Goal: Task Accomplishment & Management: Manage account settings

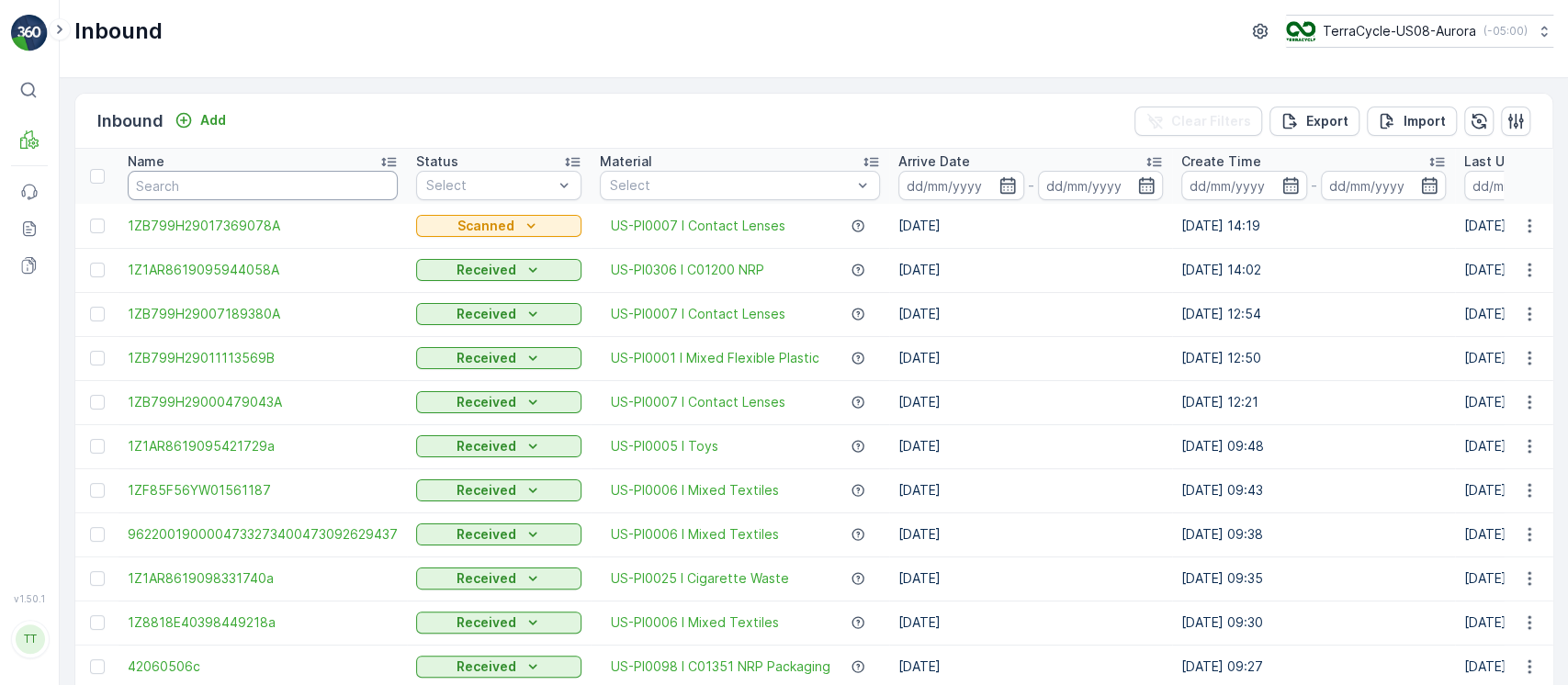
click at [294, 182] on input "text" at bounding box center [263, 185] width 270 height 30
paste input "US-PI0486 I 2025 Tubes Project"
type input "US-PI0486 I 2025 Tubes Project"
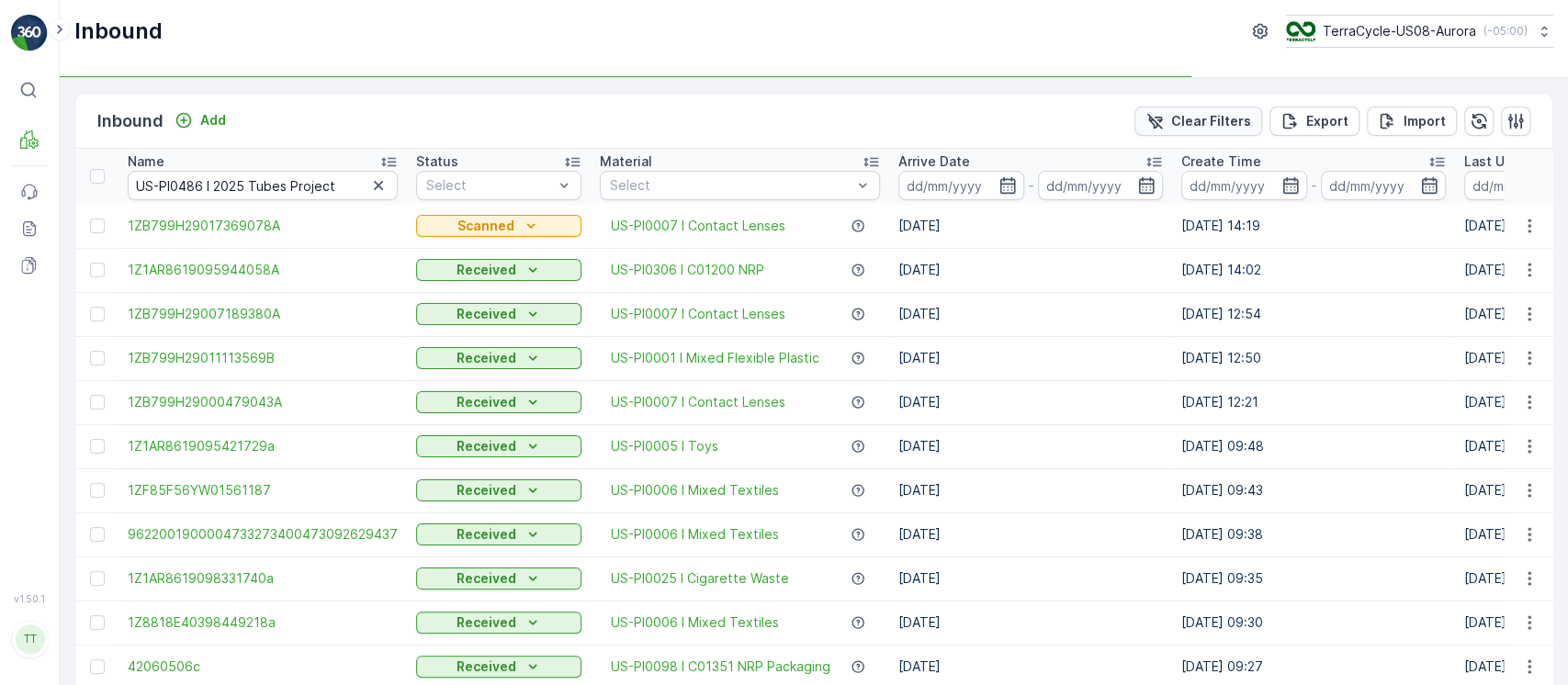
click at [1193, 116] on p "Clear Filters" at bounding box center [1211, 121] width 80 height 19
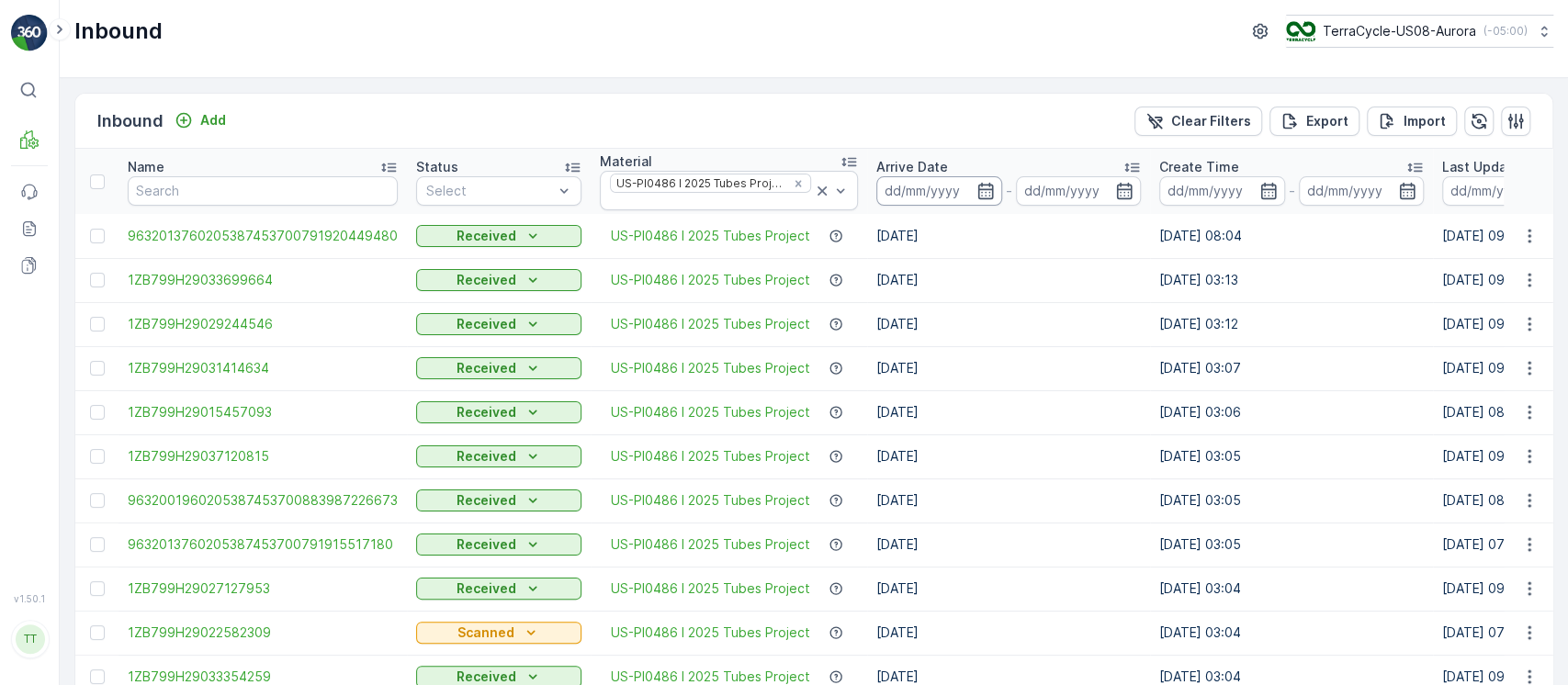
click at [949, 188] on input at bounding box center [939, 191] width 126 height 30
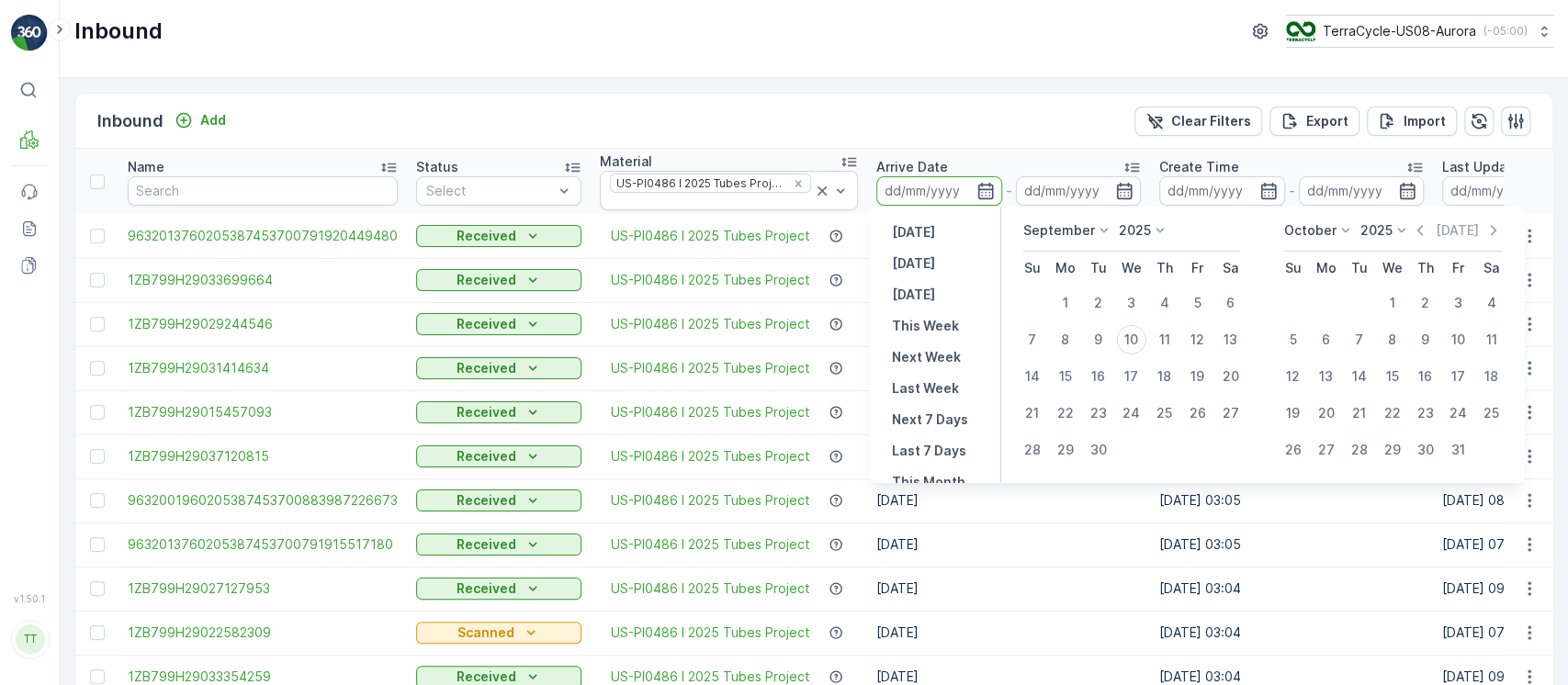
click at [1029, 163] on div "Arrive Date" at bounding box center [1009, 167] width 265 height 19
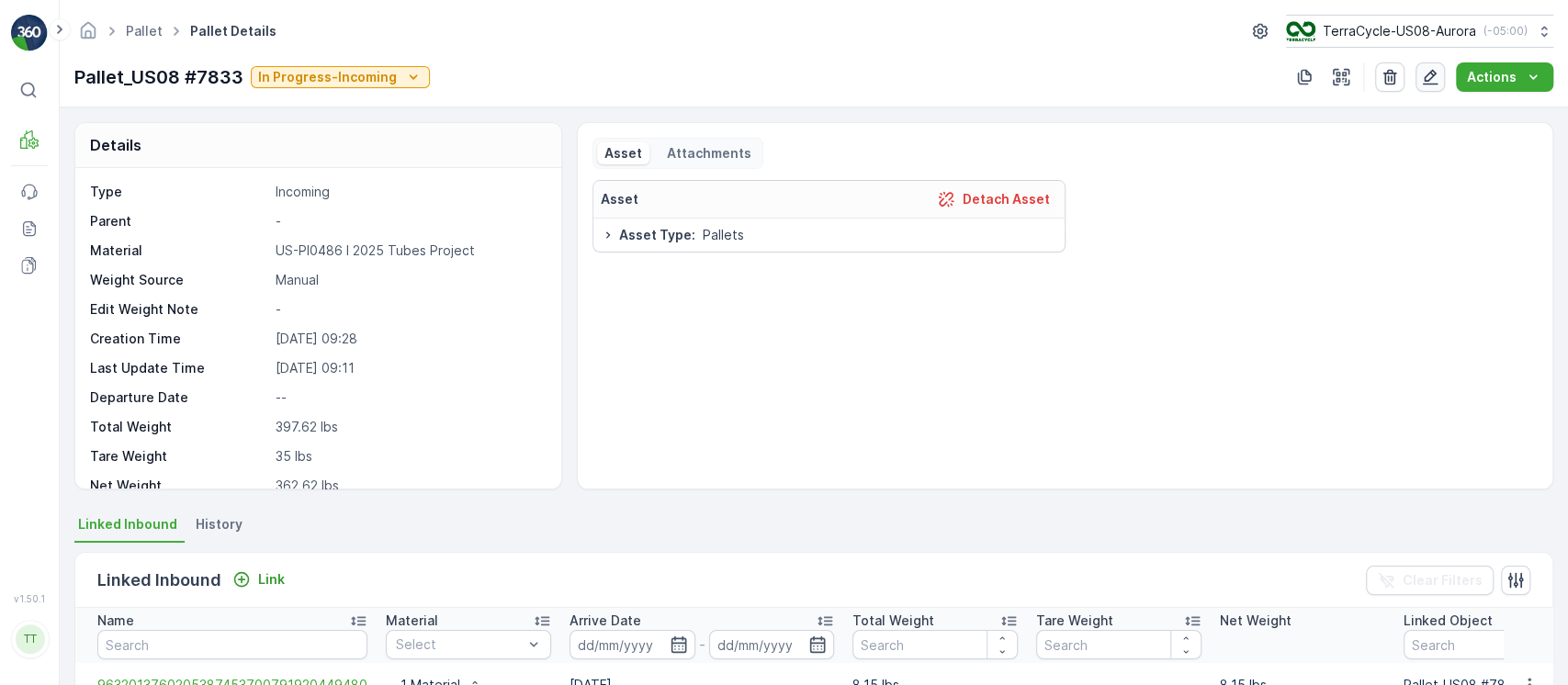
click at [1434, 74] on icon "button" at bounding box center [1431, 77] width 16 height 16
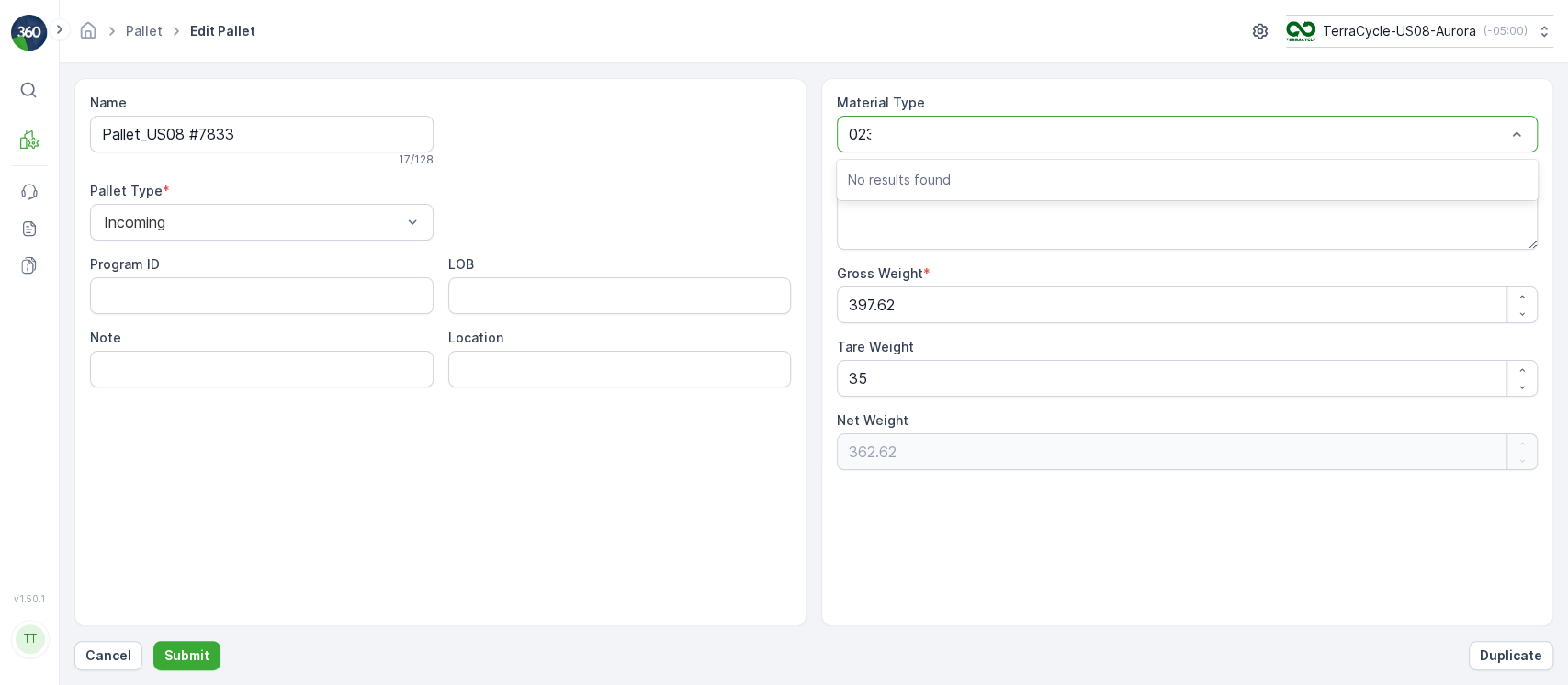
type input "0232"
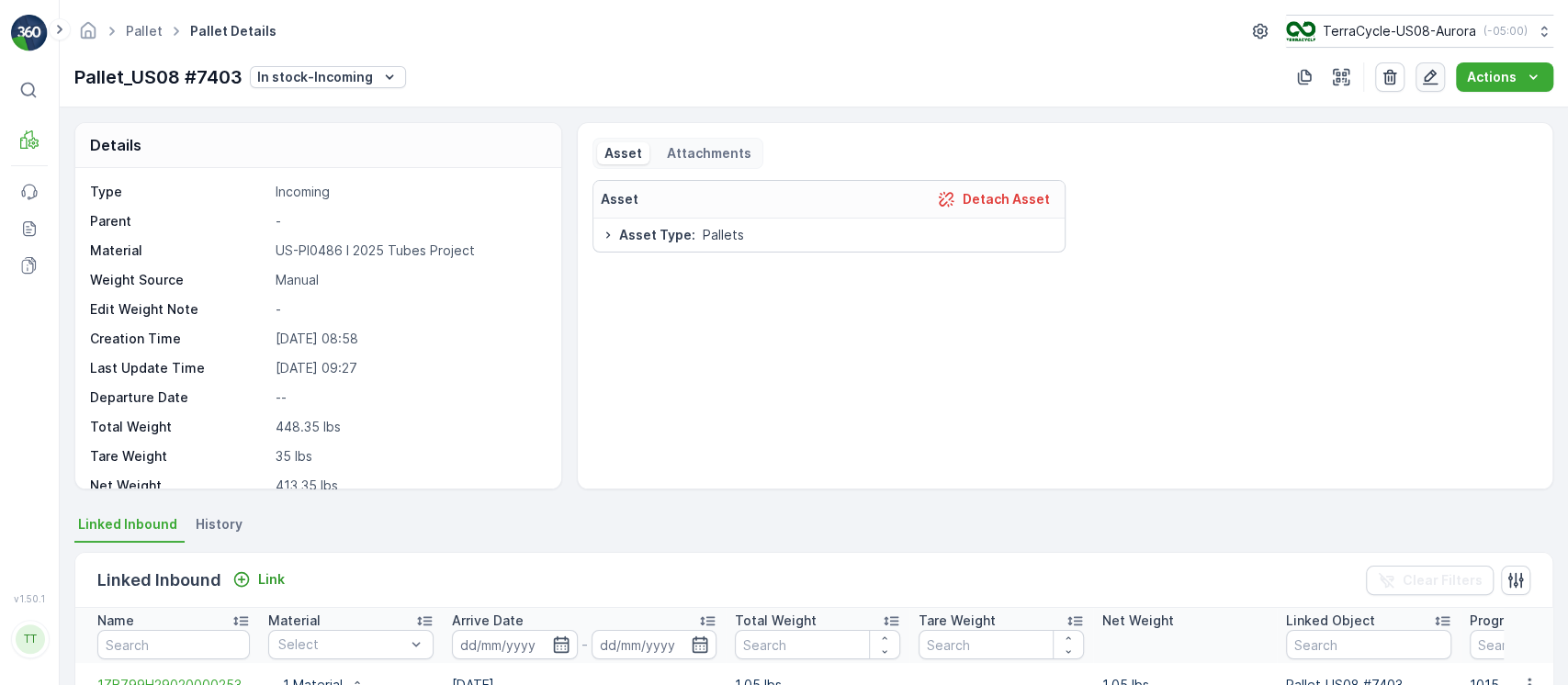
click at [1426, 77] on icon "button" at bounding box center [1431, 77] width 16 height 16
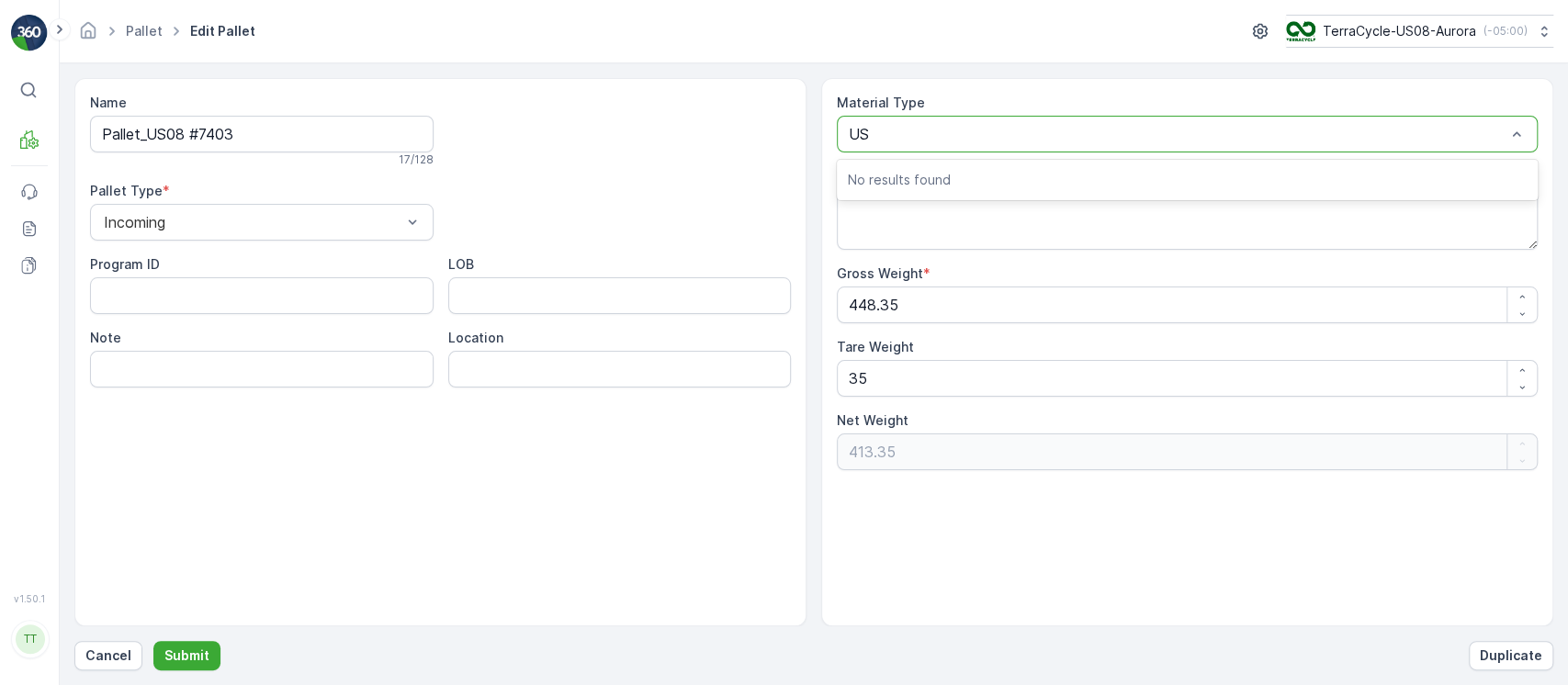
type input "U"
type input "0232"
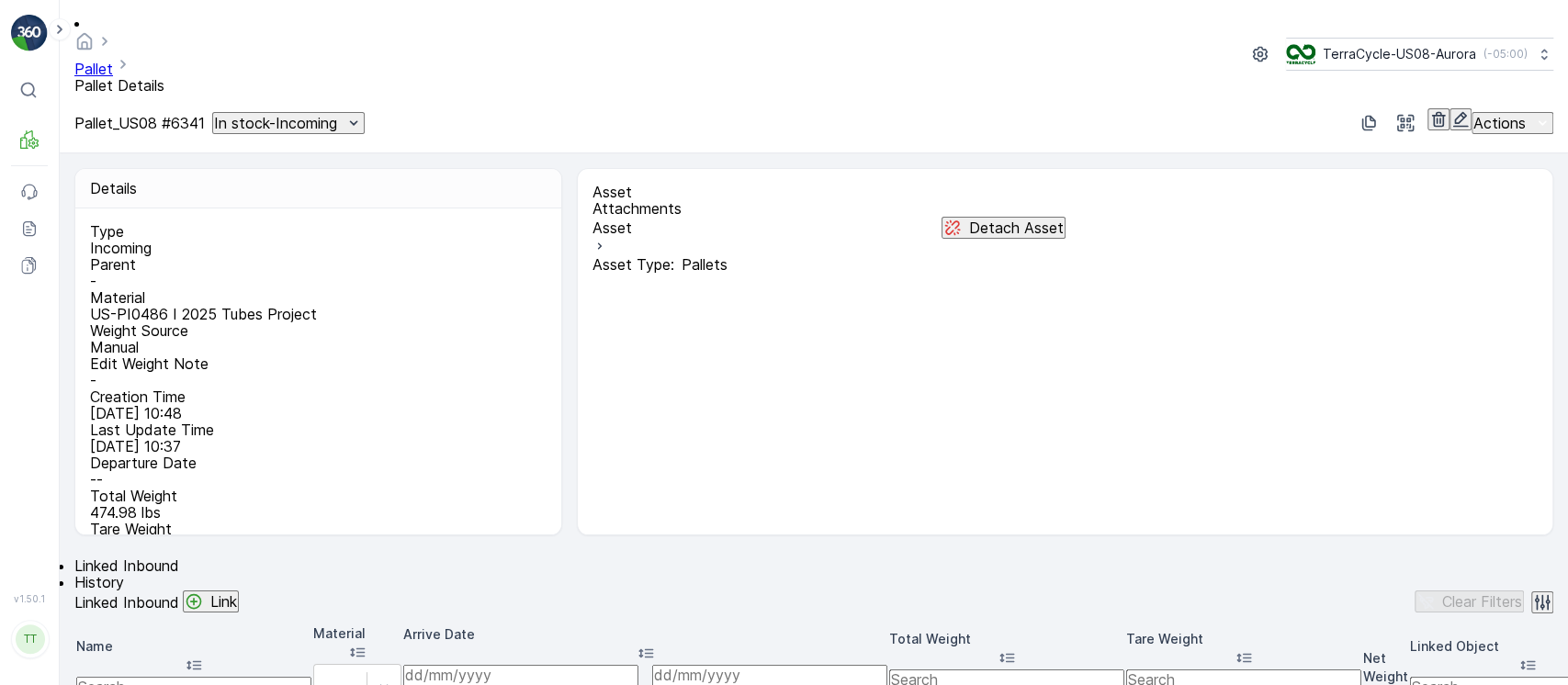
click at [1450, 108] on button "button" at bounding box center [1461, 119] width 22 height 22
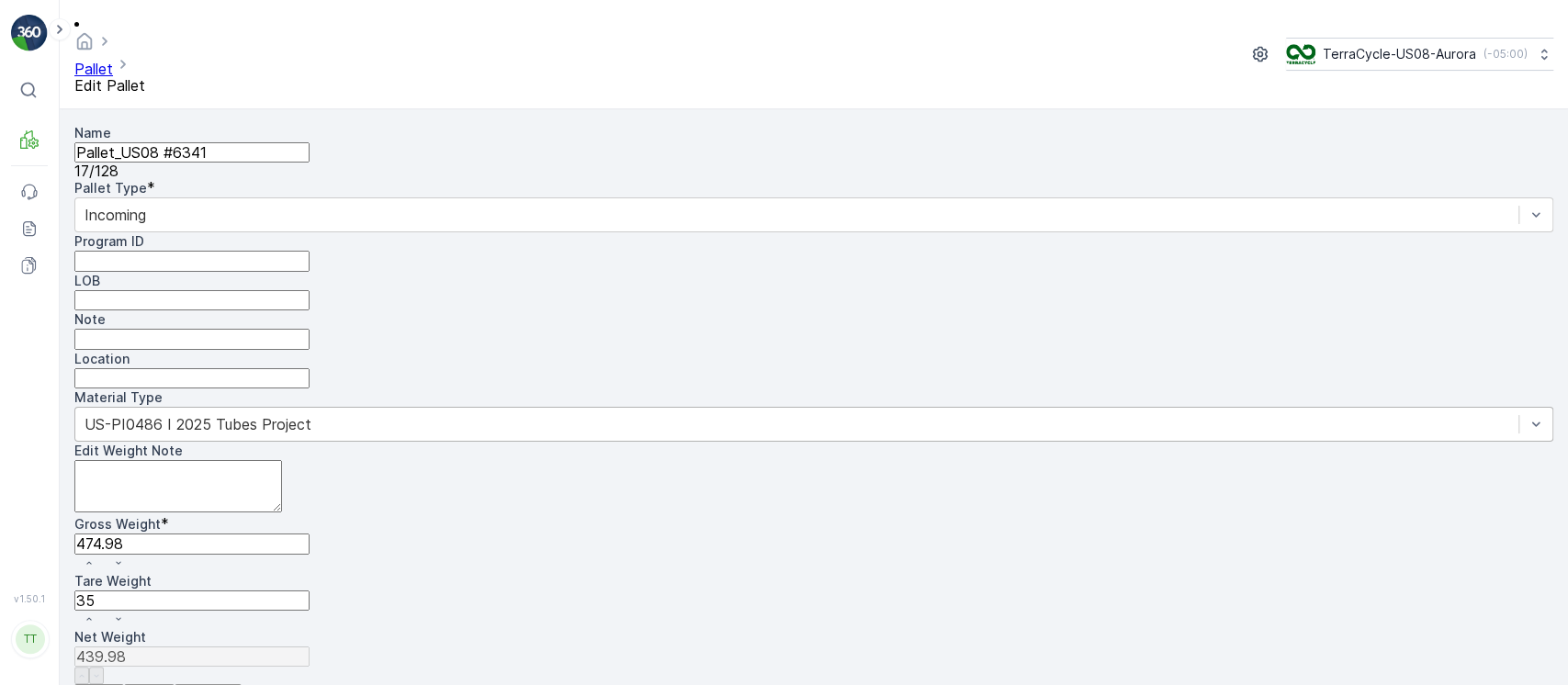
click at [1161, 406] on div "US-PI0486 I 2025 Tubes Project" at bounding box center [814, 423] width 1480 height 35
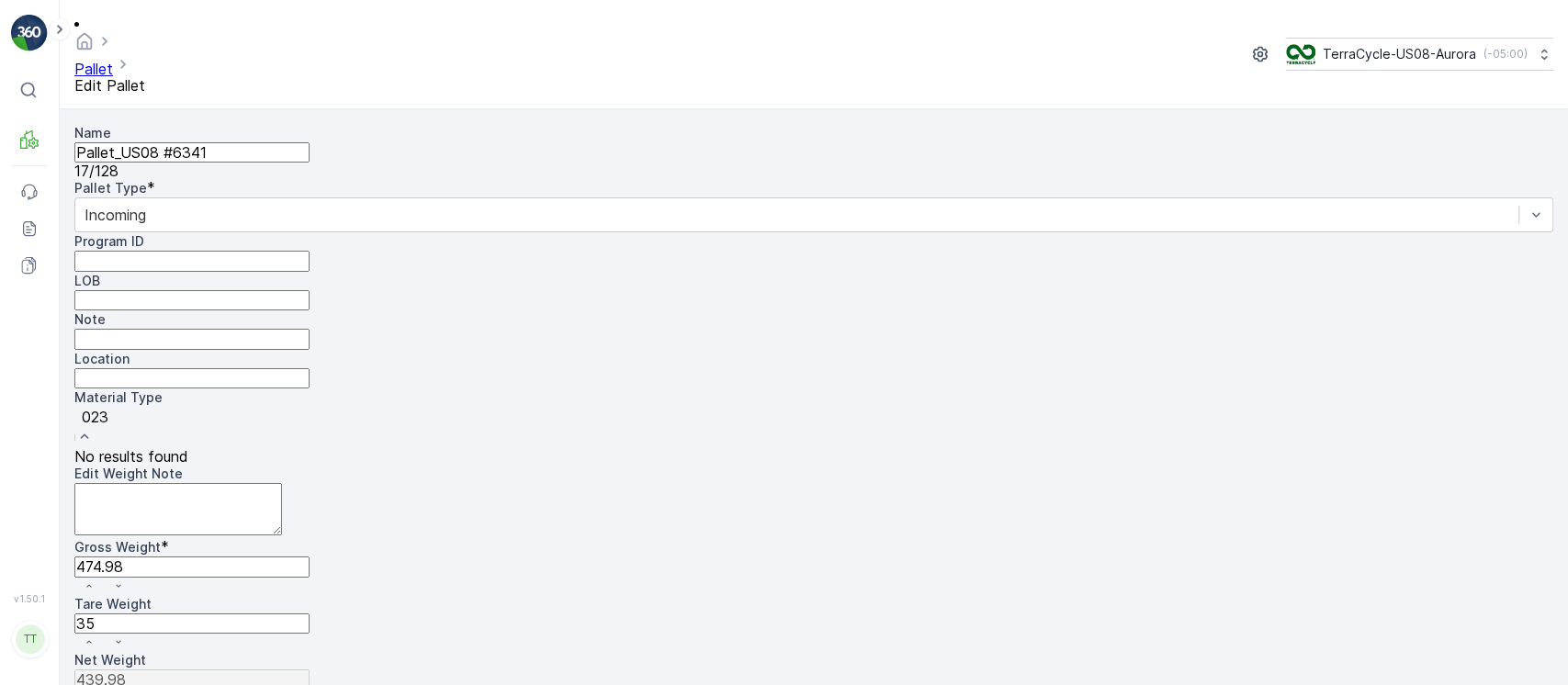
type input "0232"
click at [309, 349] on input "Note" at bounding box center [191, 339] width 235 height 20
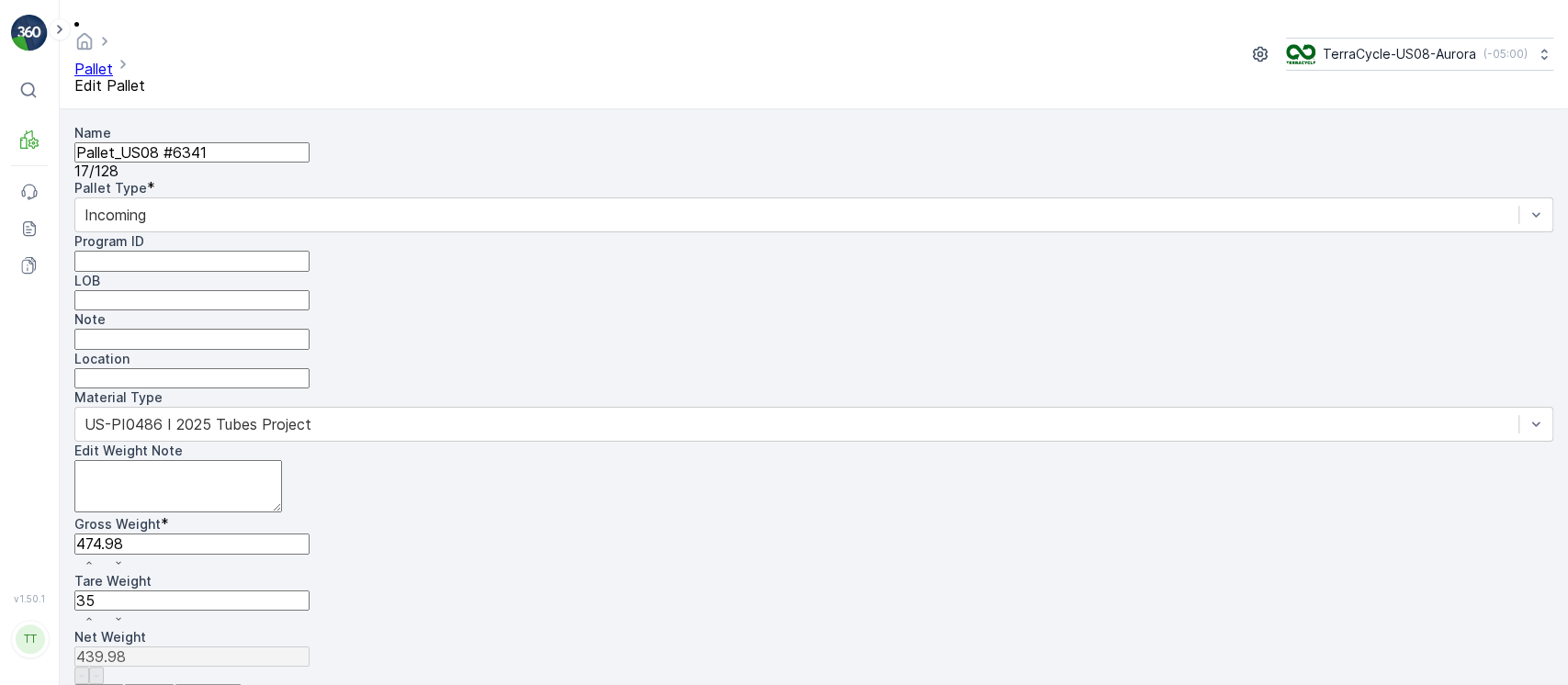
paste input "Changing back to PI0232 because Colgate project is over GV 9/10/25"
type input "Changing back to PI0232 because Colgate project is over GV 9/10/25"
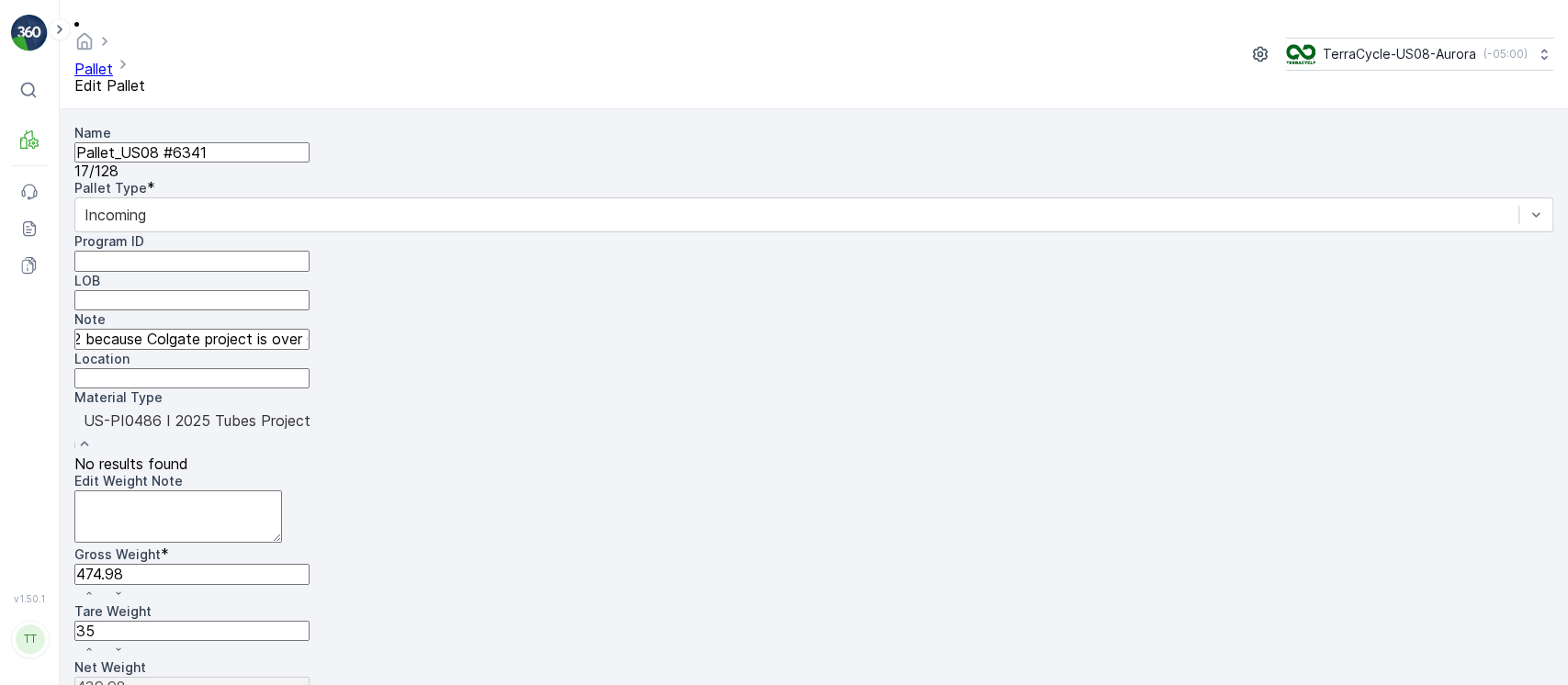
scroll to position [0, 0]
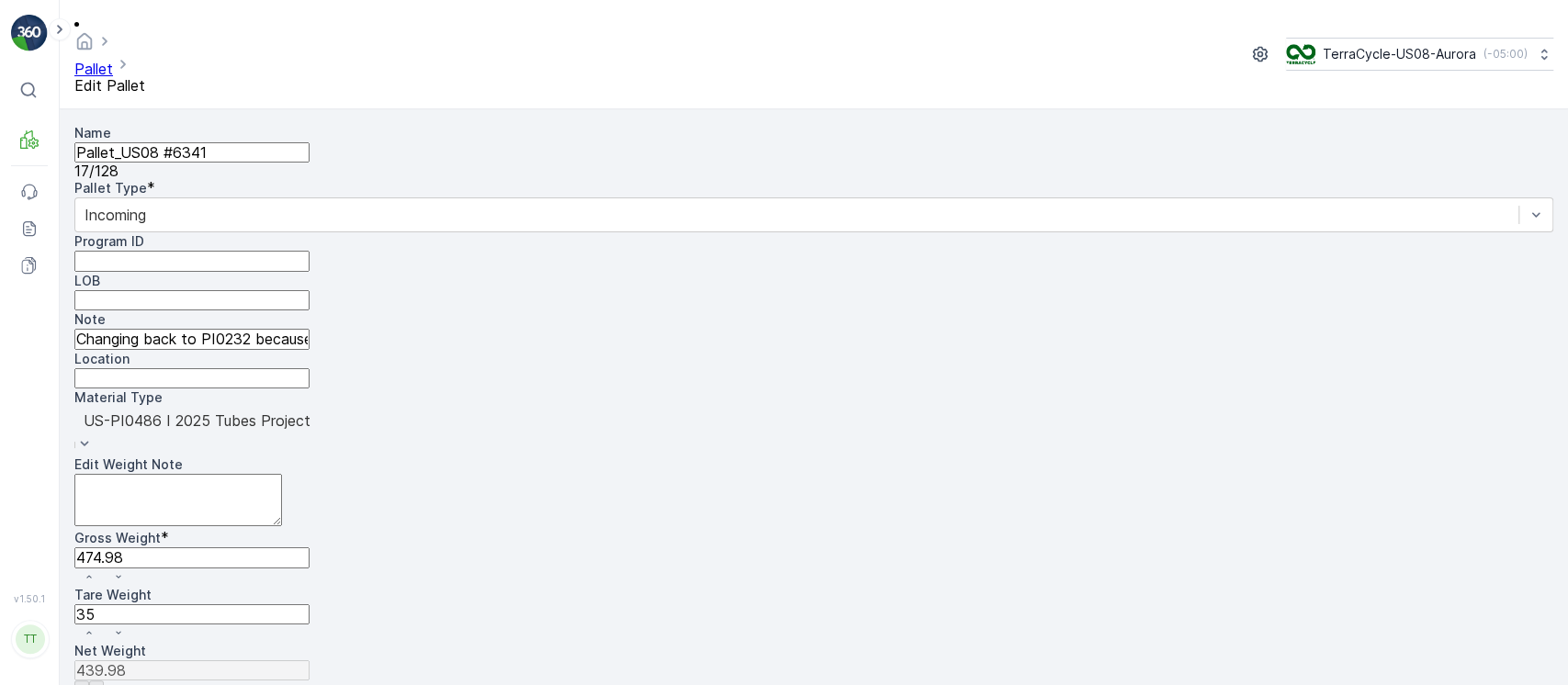
click at [960, 410] on div at bounding box center [813, 420] width 1461 height 20
click at [1183, 406] on div "US-PI0486 I 2025 Tubes Project" at bounding box center [814, 430] width 1480 height 49
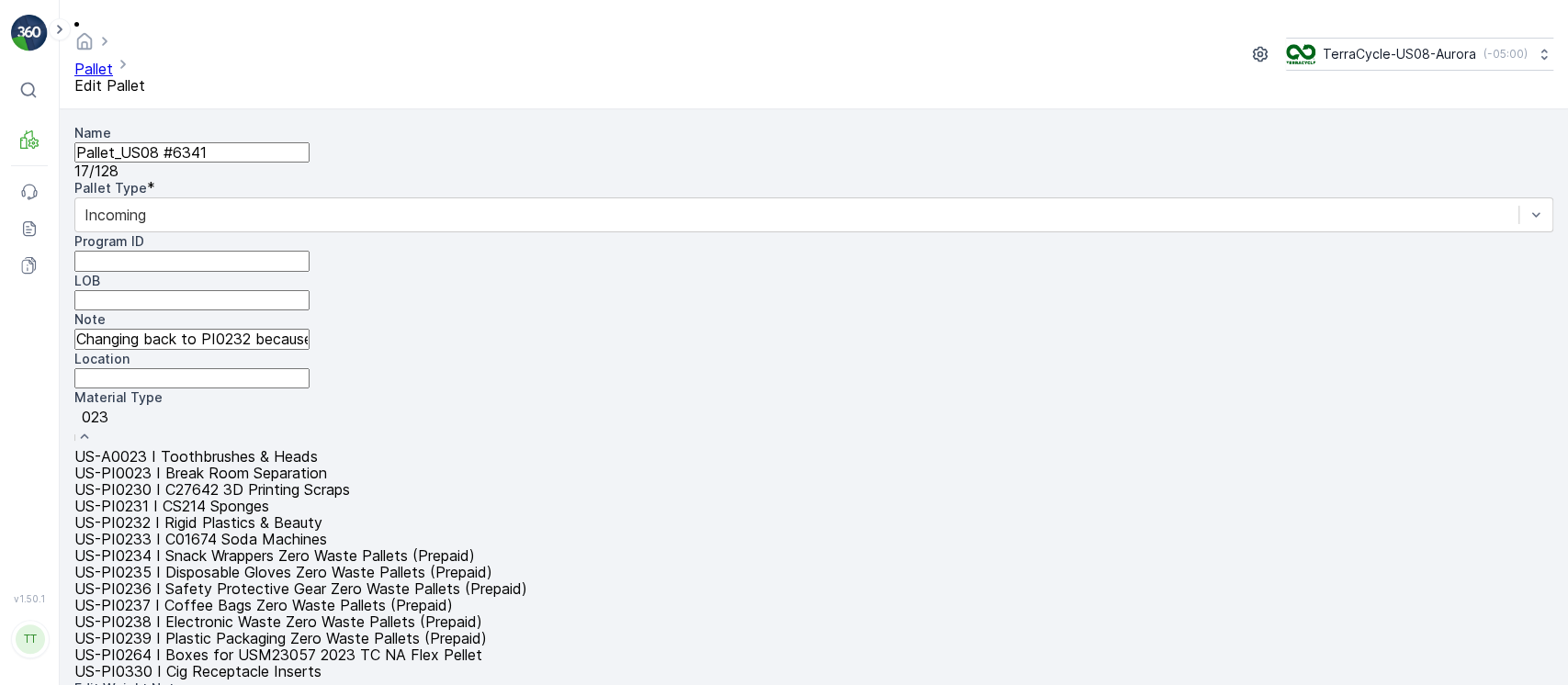
type input "0232"
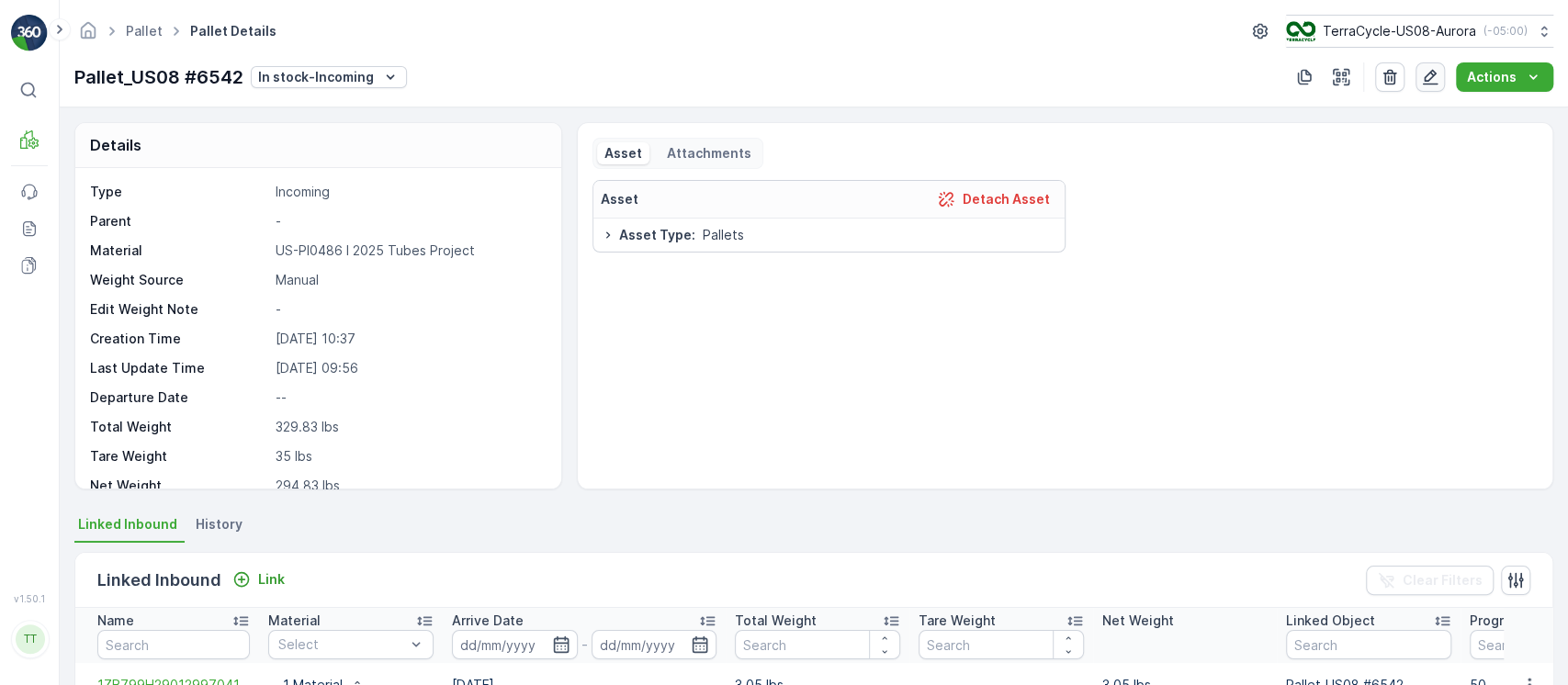
click at [1436, 65] on button "button" at bounding box center [1431, 77] width 30 height 30
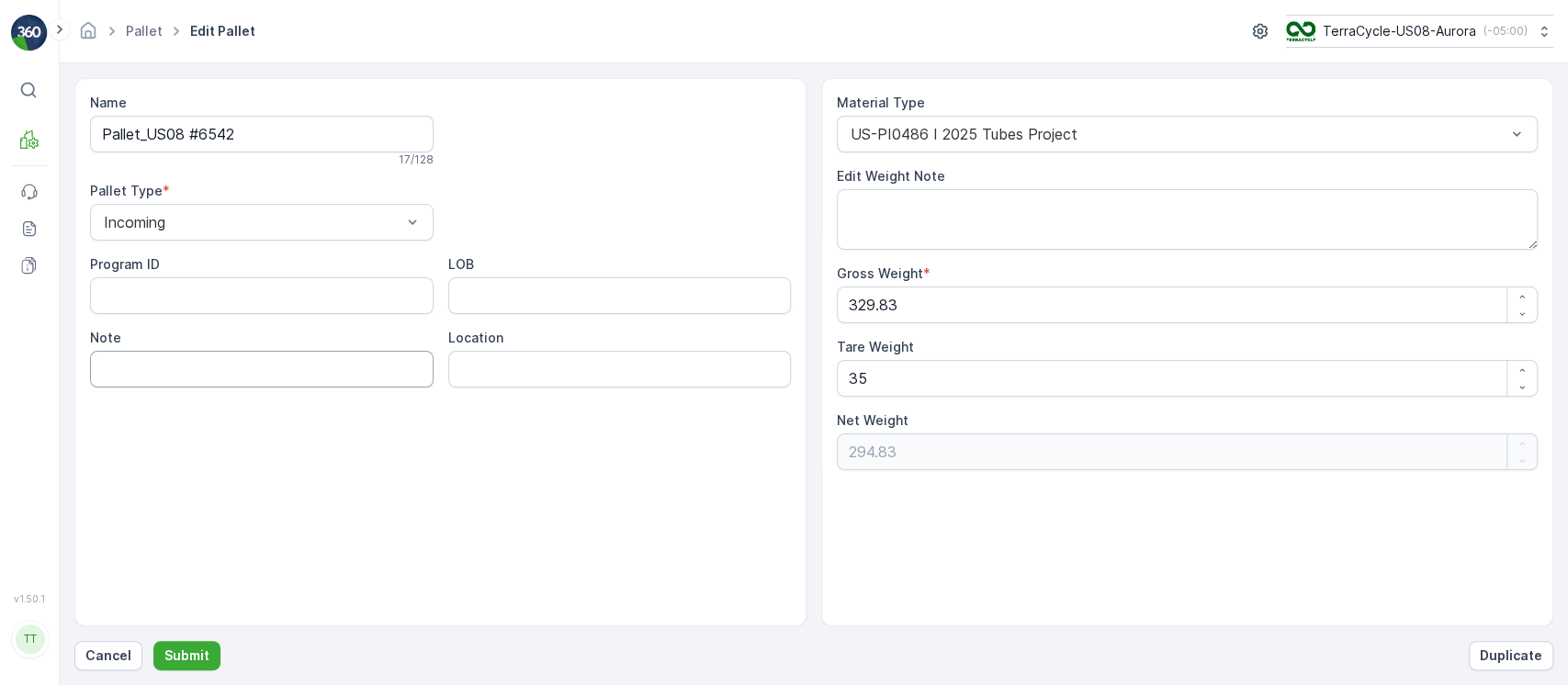
click at [285, 357] on input "Note" at bounding box center [262, 369] width 343 height 37
paste input "Changing back to PI0232 because Colgate project is over GV [DATE]"
type input "Changing back to PI0232 because Colgate project is over GV [DATE]"
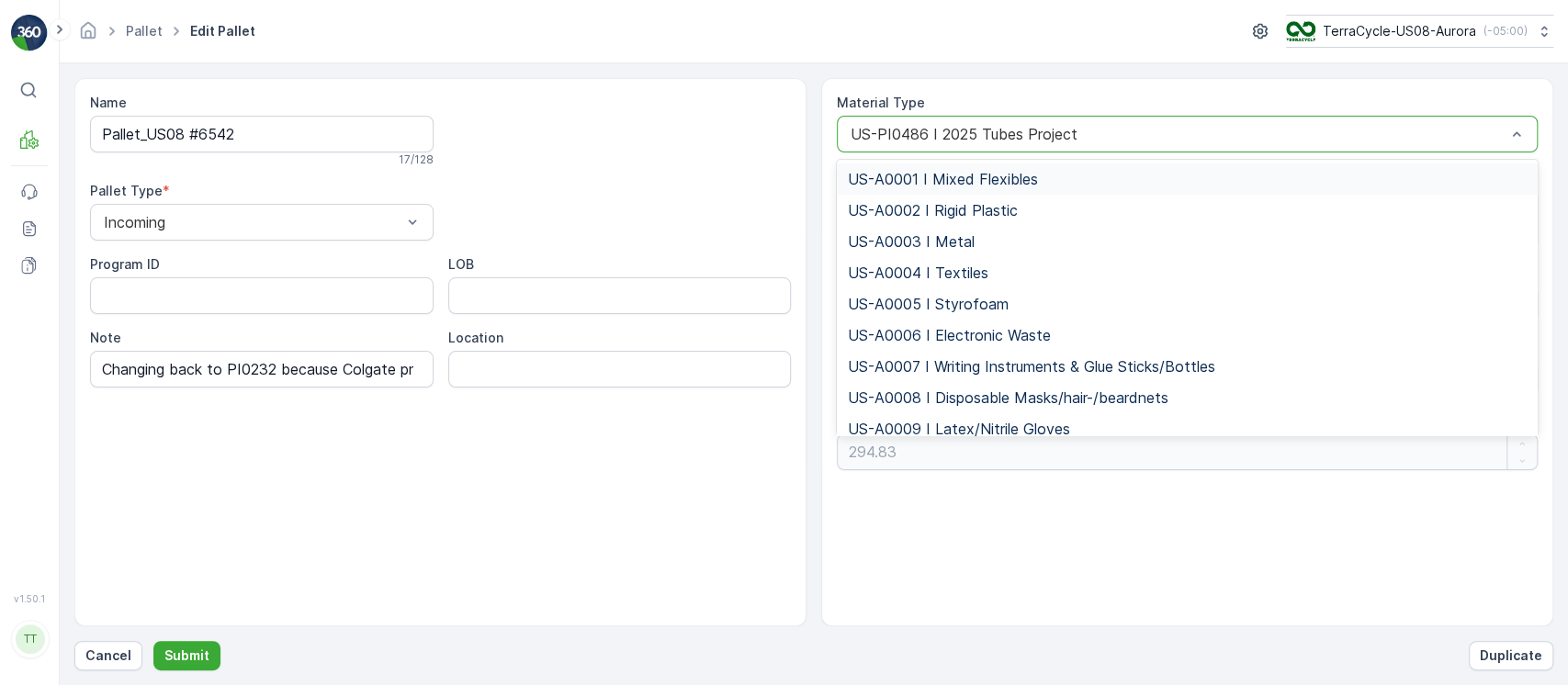
click at [1042, 129] on div at bounding box center [1178, 134] width 659 height 17
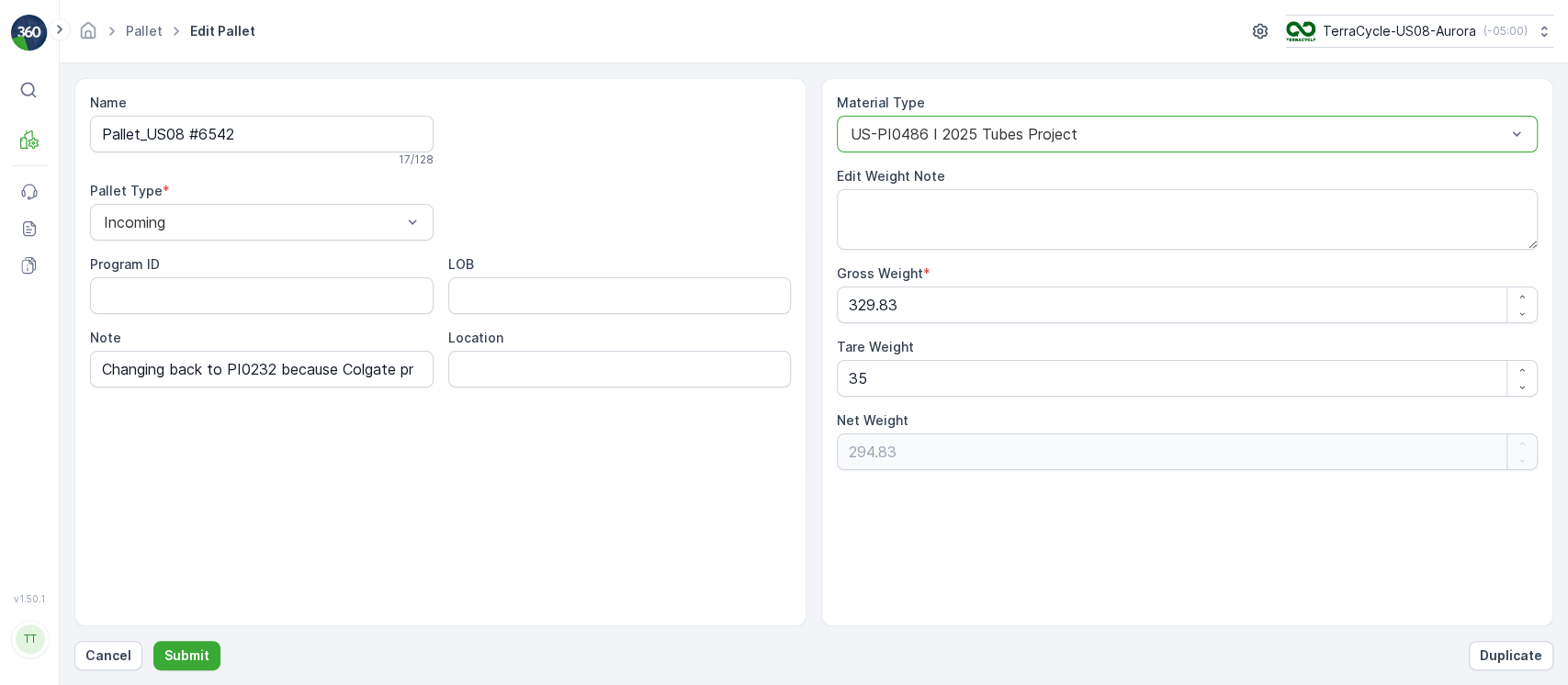
click at [1042, 129] on div at bounding box center [1178, 134] width 659 height 17
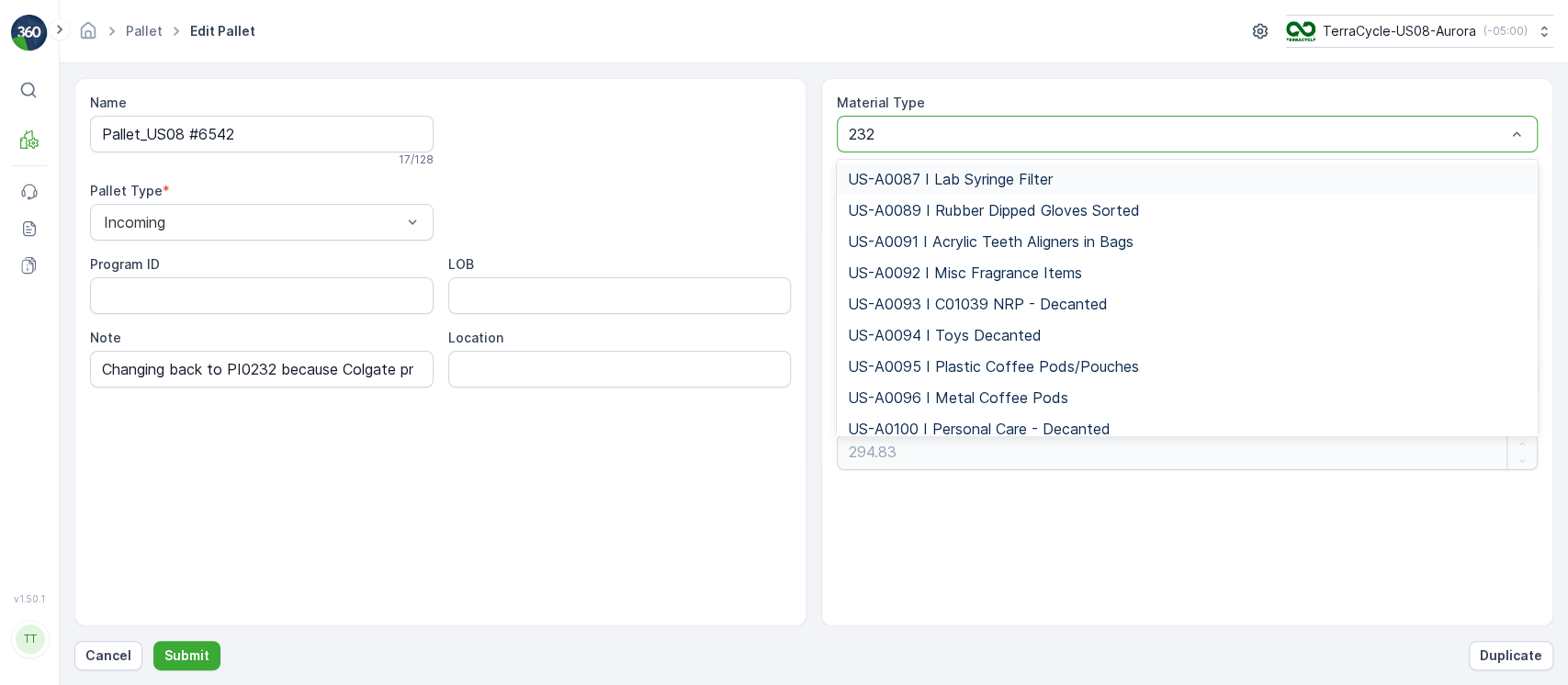
type input "0232"
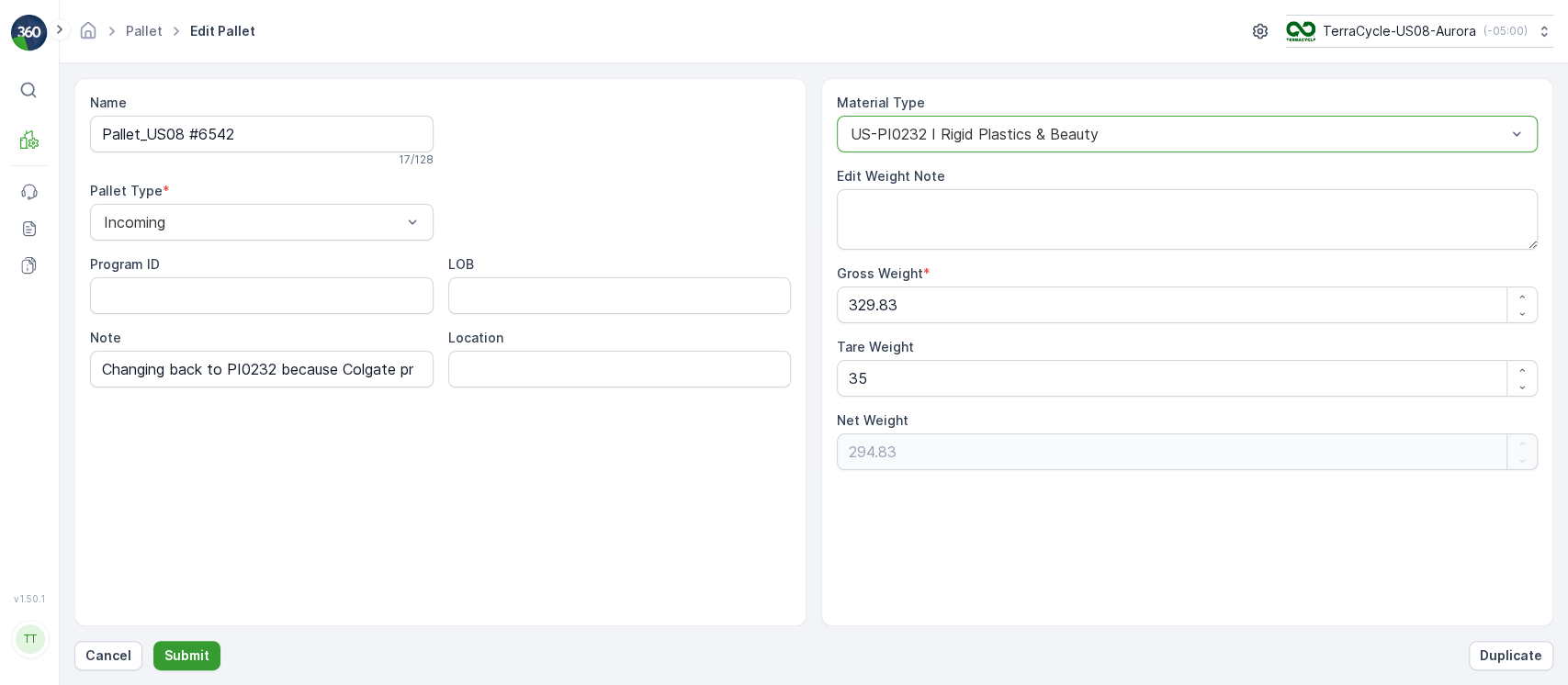
click at [190, 653] on p "Submit" at bounding box center [186, 655] width 45 height 19
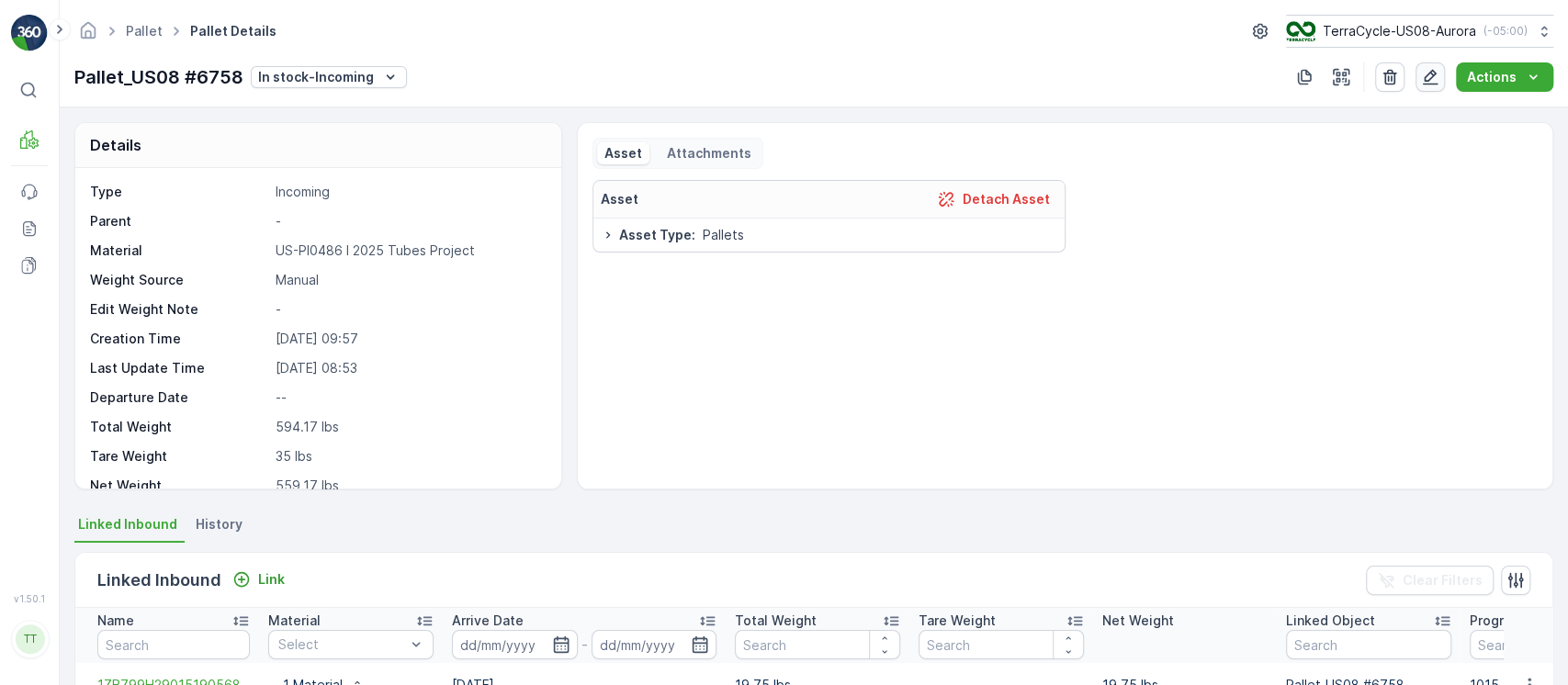
click at [1430, 84] on icon "button" at bounding box center [1431, 77] width 16 height 16
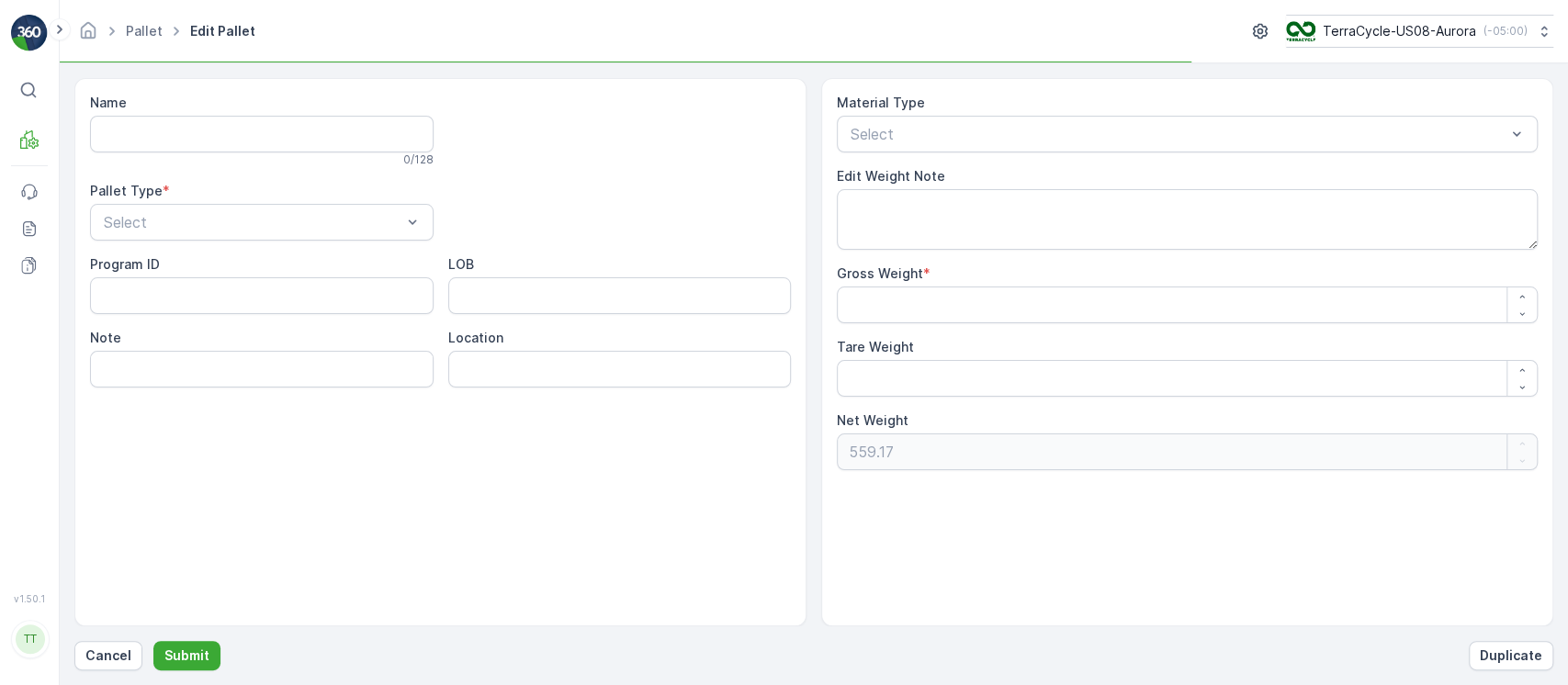
type input "Pallet_US08 #6758"
type Weight "594.17"
type Weight "35"
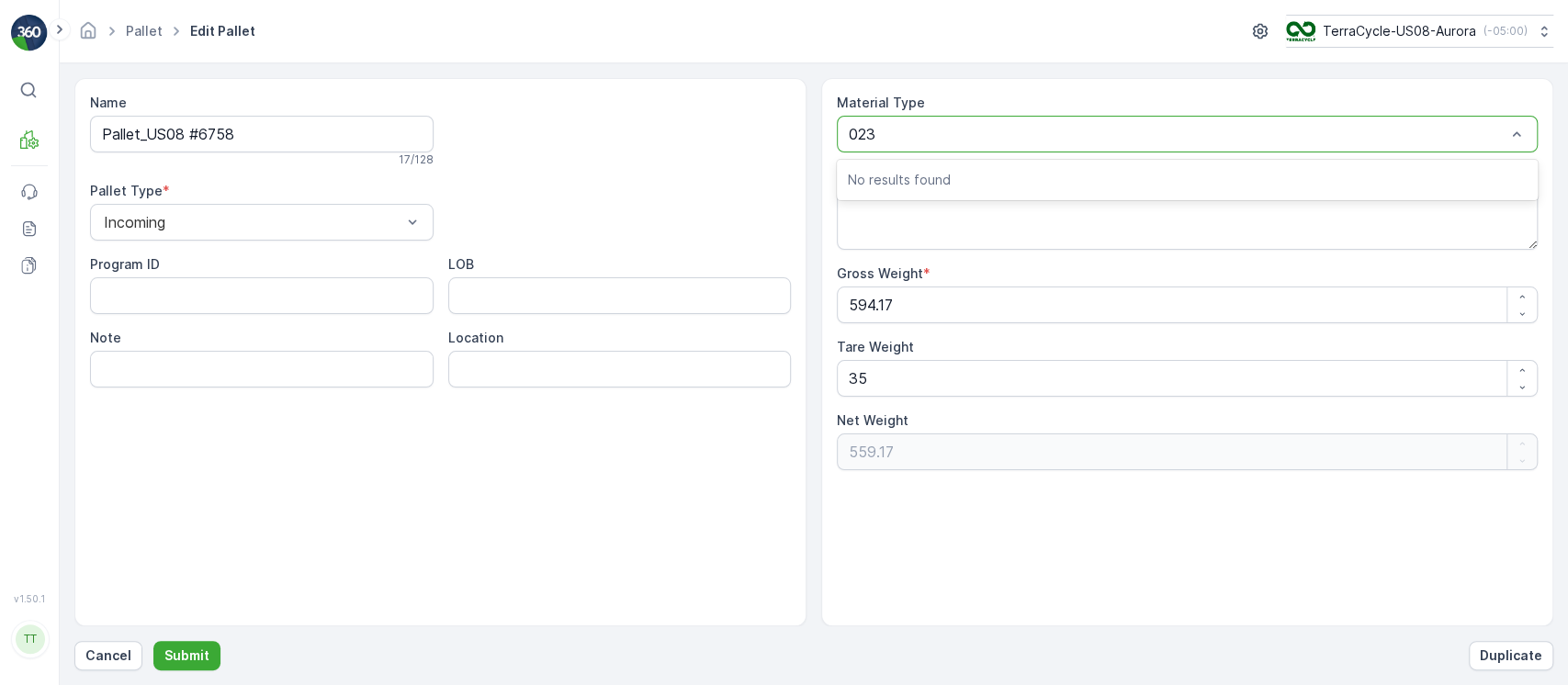
type input "0232"
click at [927, 146] on div "US-PI0486 I 2025 Tubes Project" at bounding box center [1187, 134] width 701 height 37
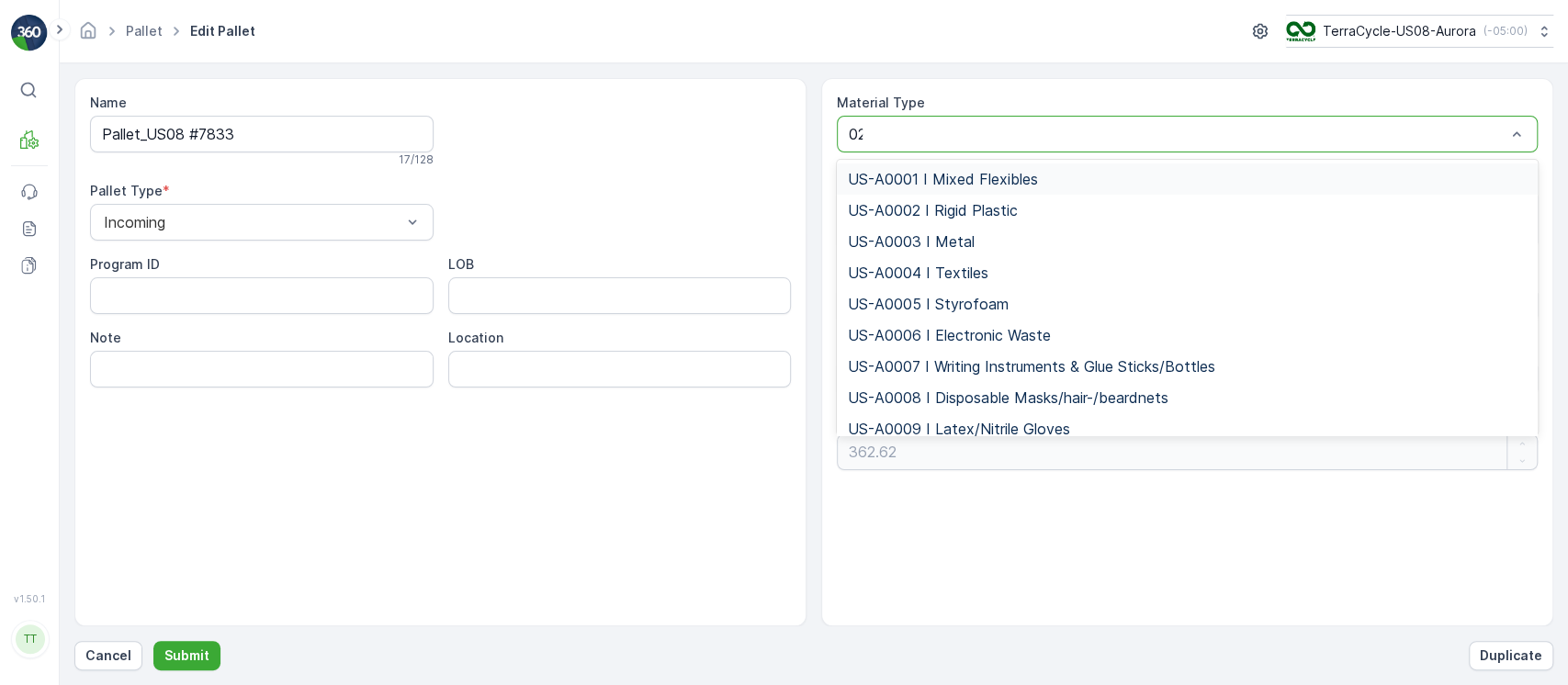
type input "0232"
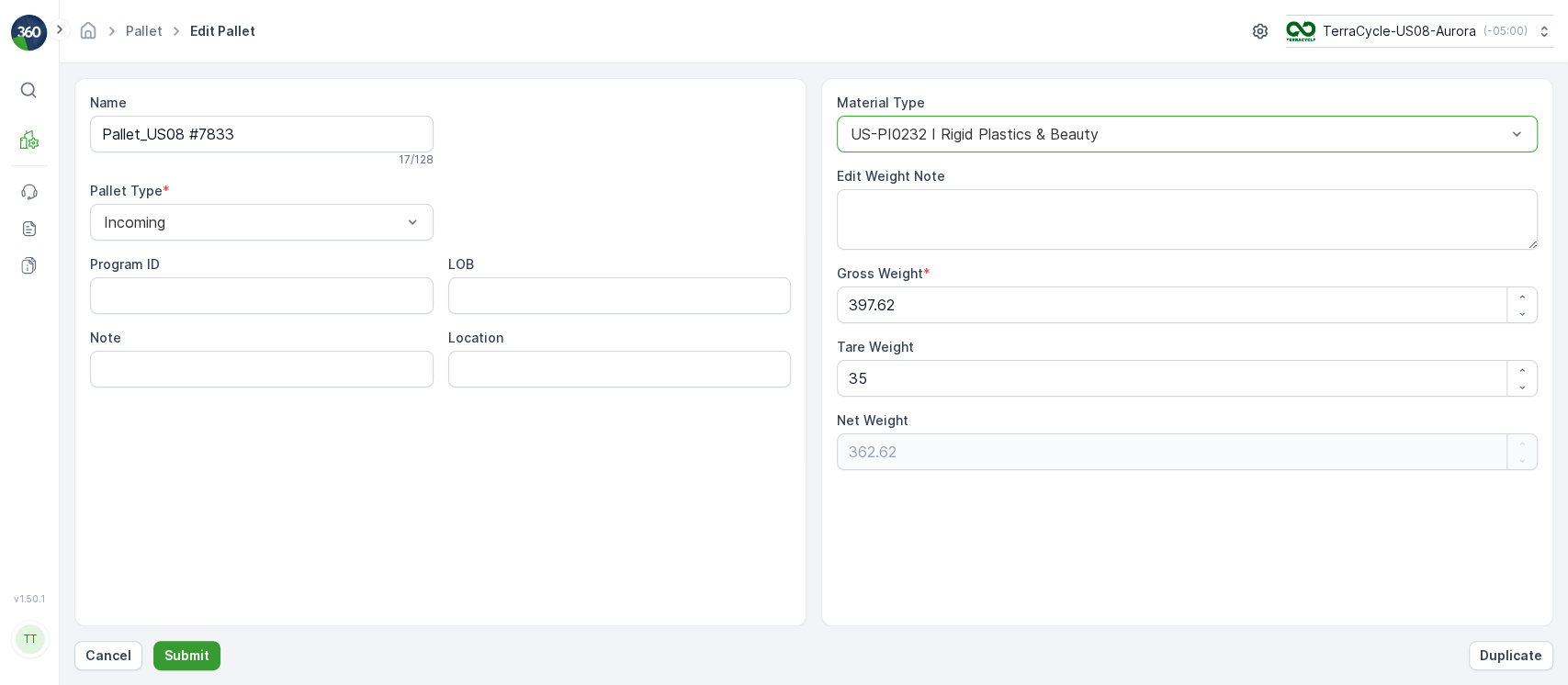
click at [205, 653] on p "Submit" at bounding box center [186, 655] width 45 height 19
click at [325, 380] on input "Note" at bounding box center [262, 369] width 343 height 37
paste input "Changing back to PI0232 because Colgate project is over GV [DATE]"
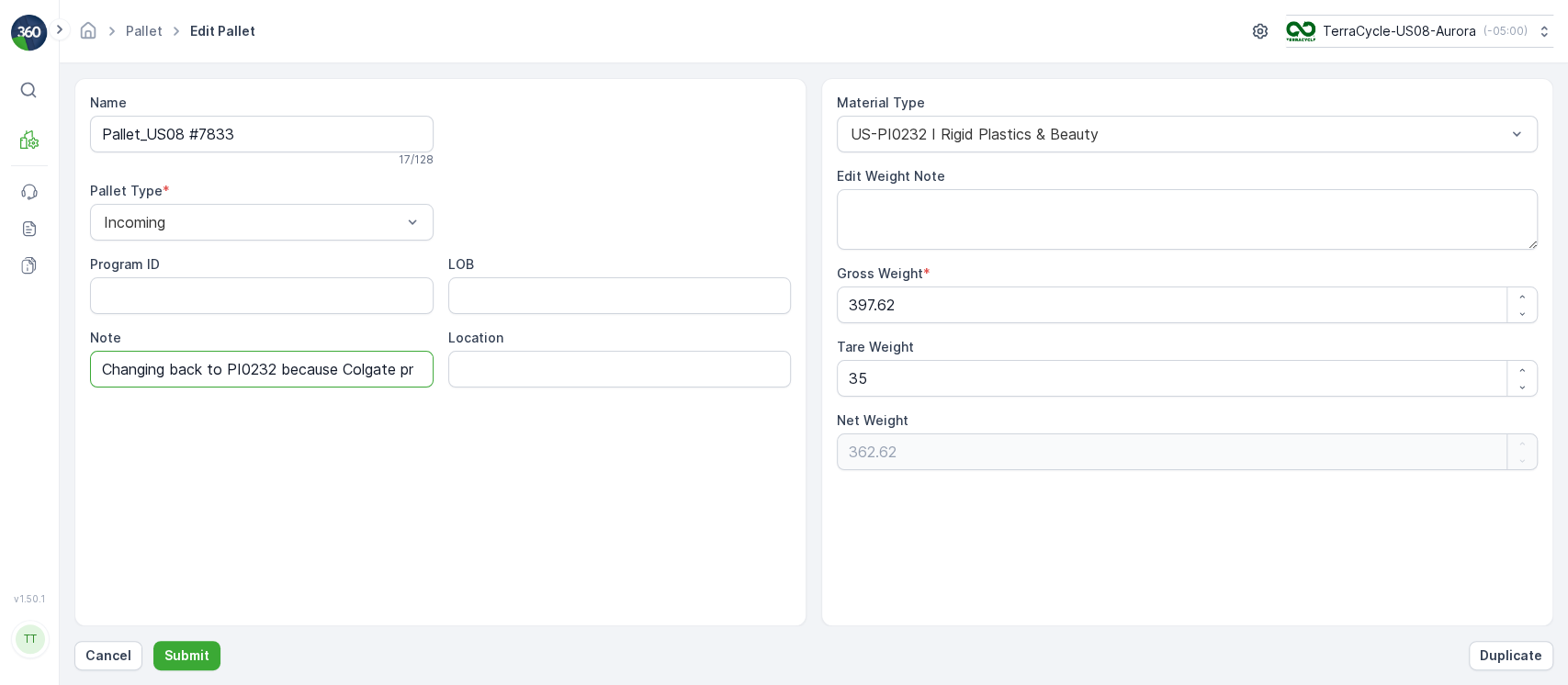
scroll to position [0, 170]
type input "Changing back to PI0232 because Colgate project is over GV [DATE]"
click at [192, 649] on p "Submit" at bounding box center [186, 655] width 45 height 19
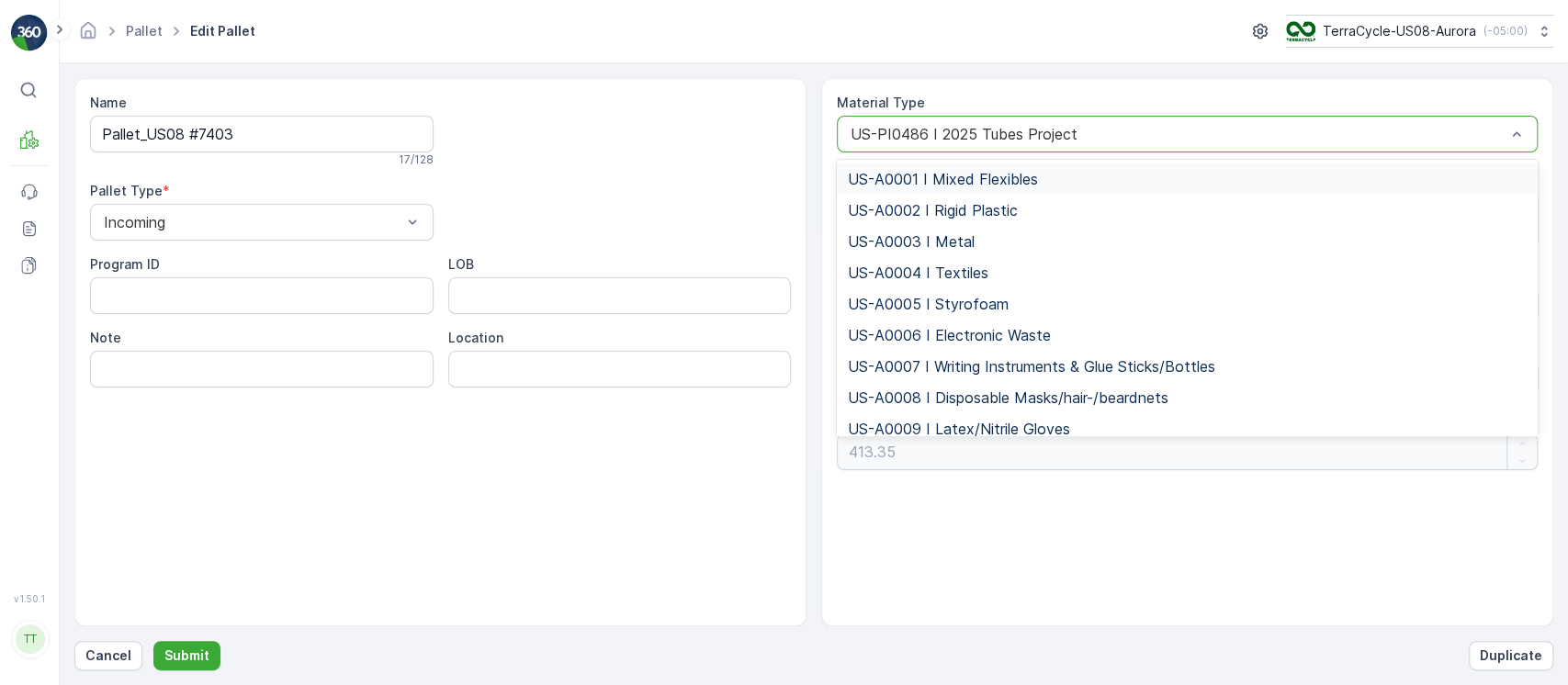
type input "Changing back to PI0232 because Colgate project is over"
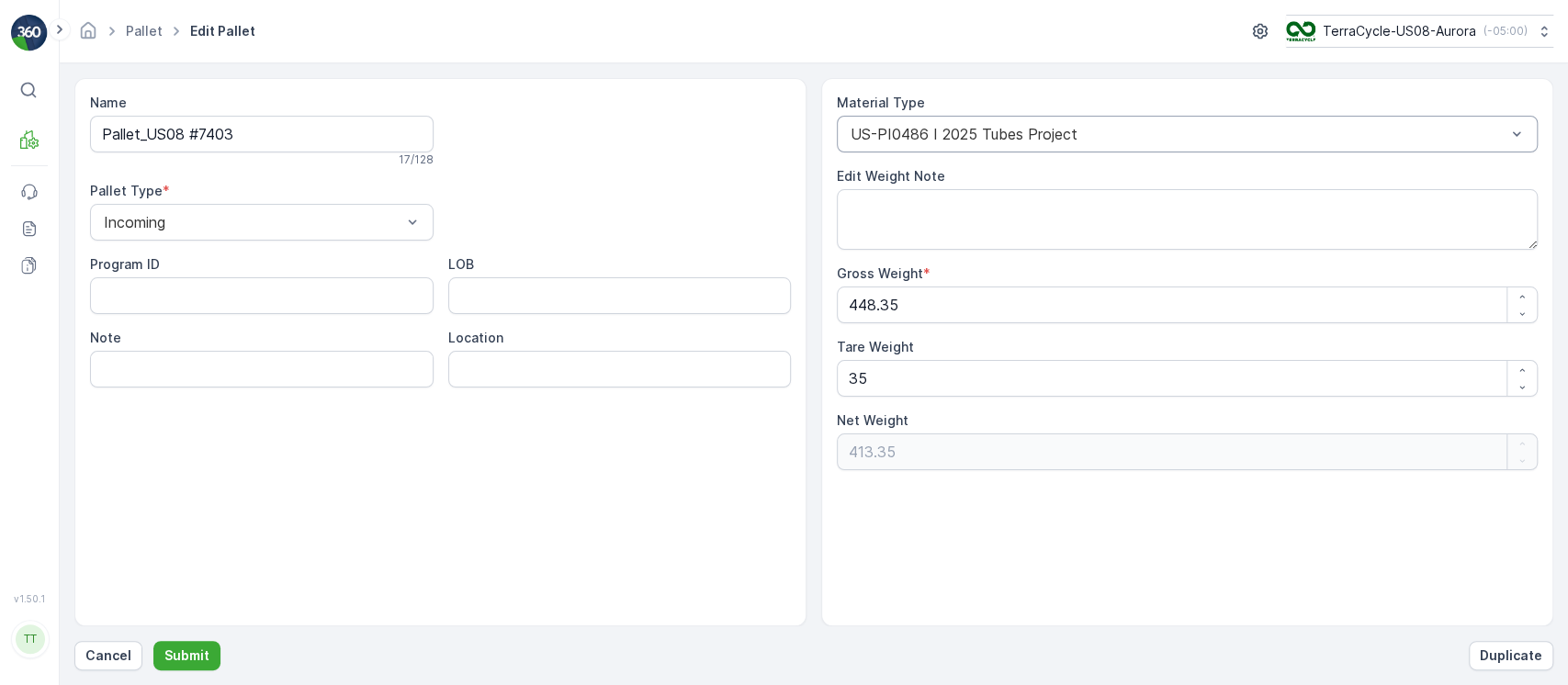
click at [816, 305] on div "Name Pallet_US08 #7403 17 / 128 Pallet Type * Incoming Program ID LOB Note Loca…" at bounding box center [814, 352] width 1480 height 548
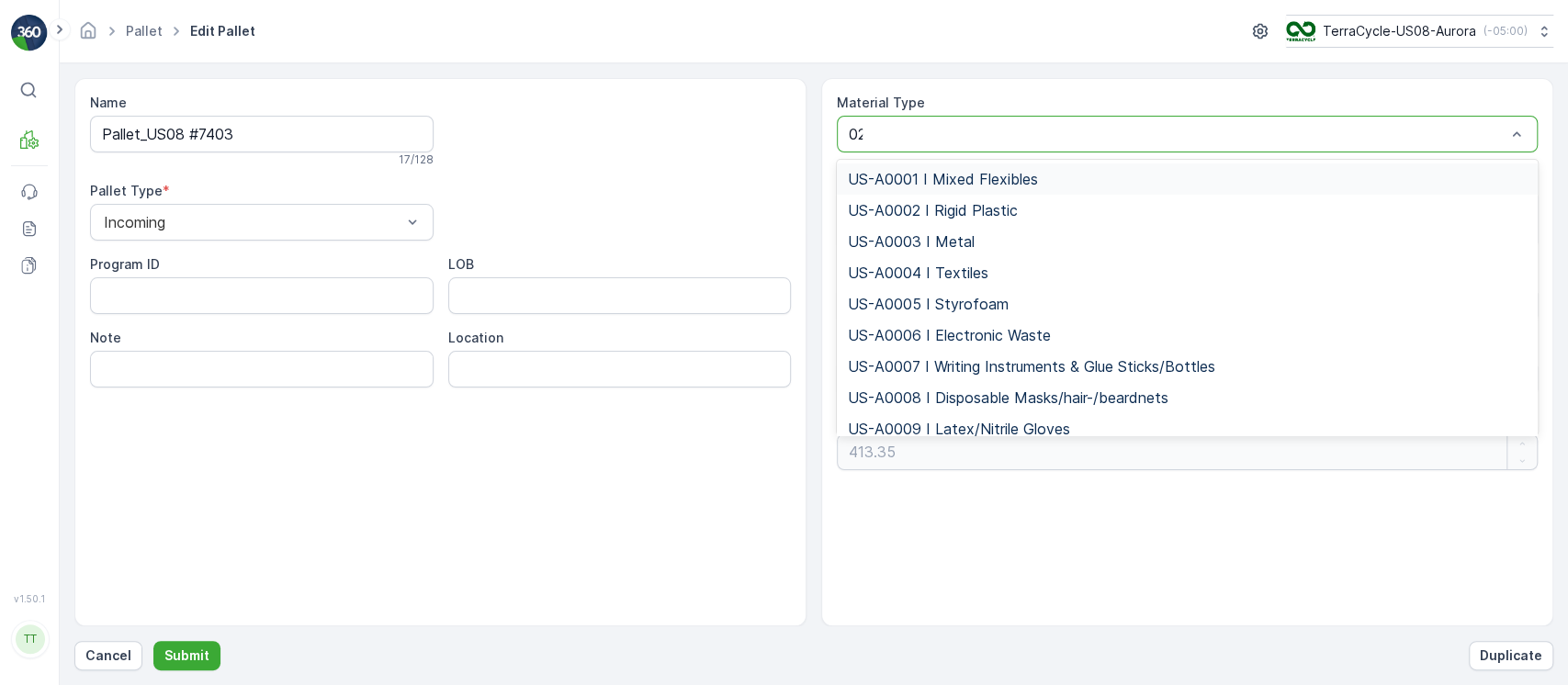
type input "0232"
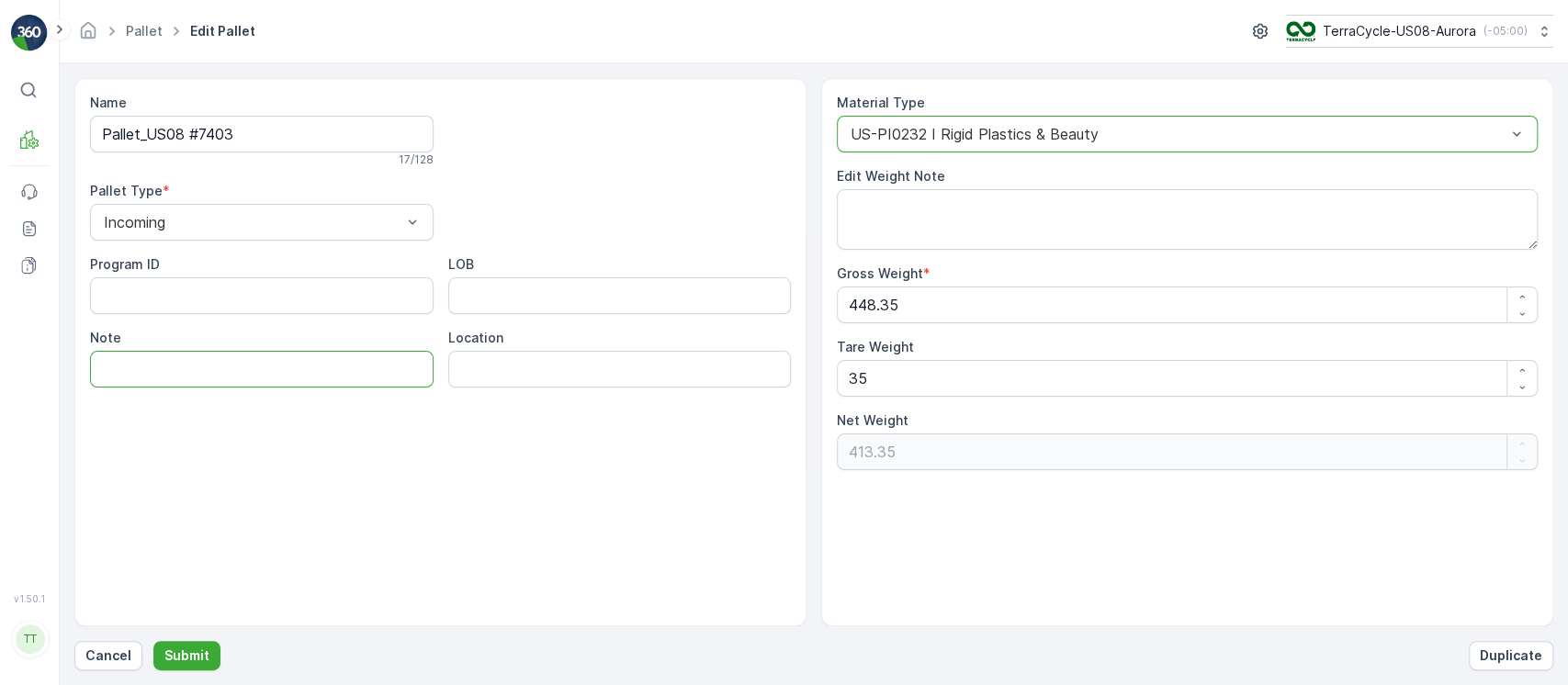
click at [363, 366] on input "Note" at bounding box center [262, 369] width 343 height 37
paste input "Changing back to PI0232 because Colgate project is over"
type input "Changing back to PI0232 because Colgate project is over GV [DATE]"
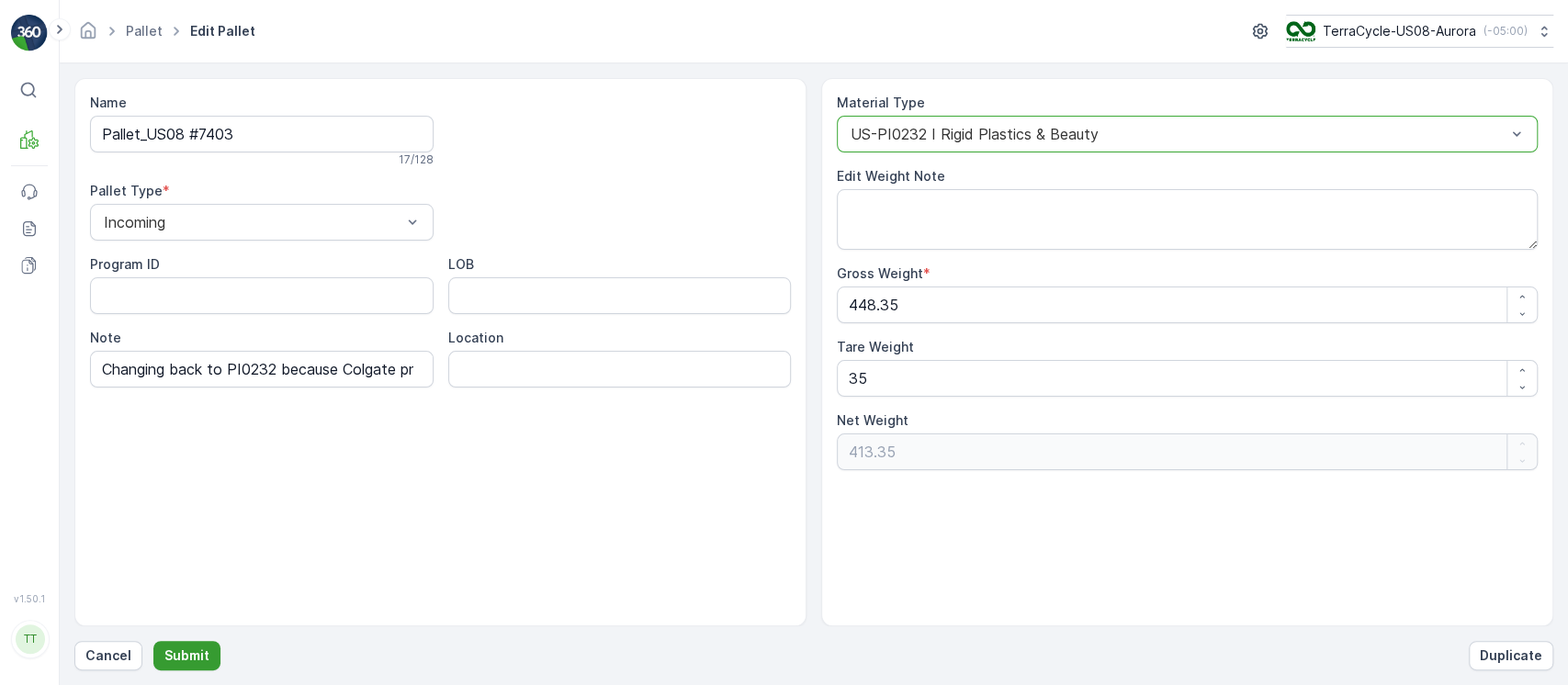
click at [194, 653] on p "Submit" at bounding box center [186, 655] width 45 height 19
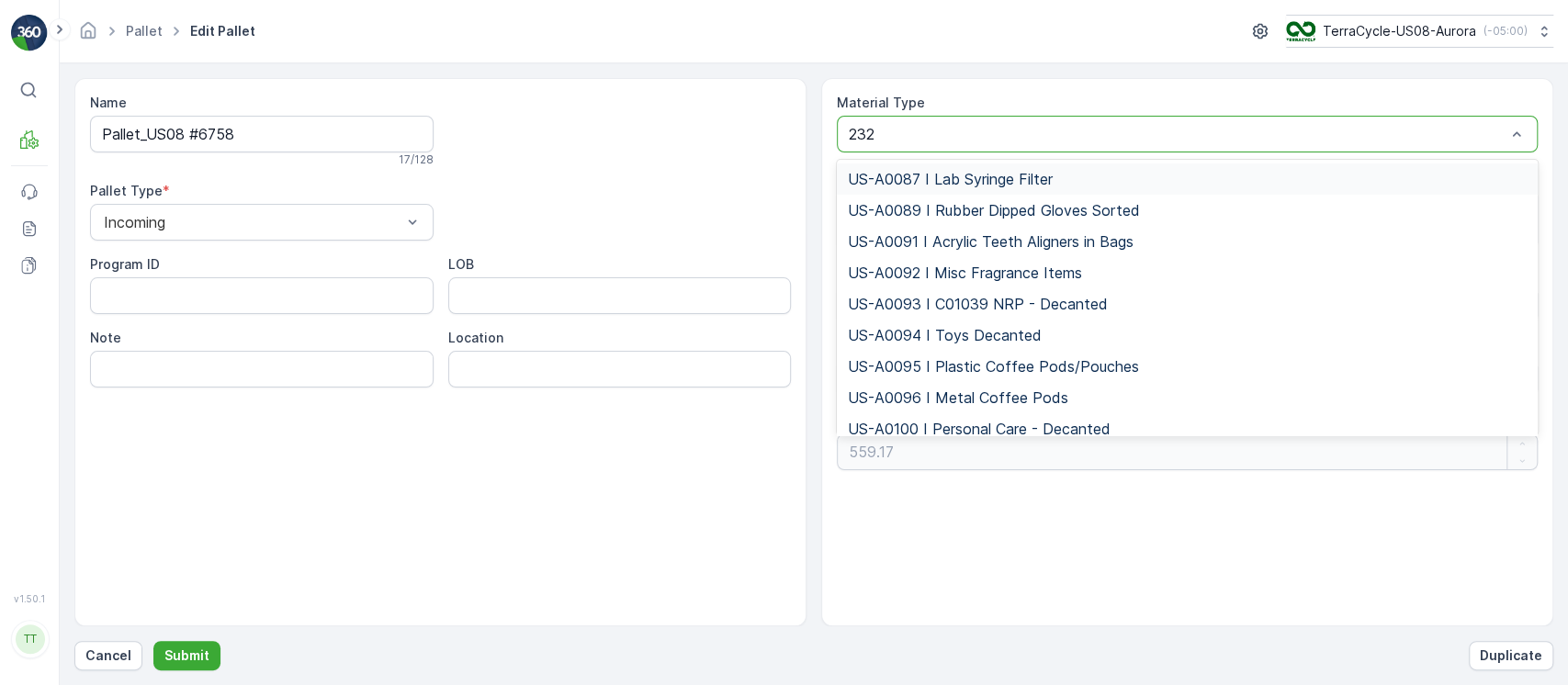
type input "0232"
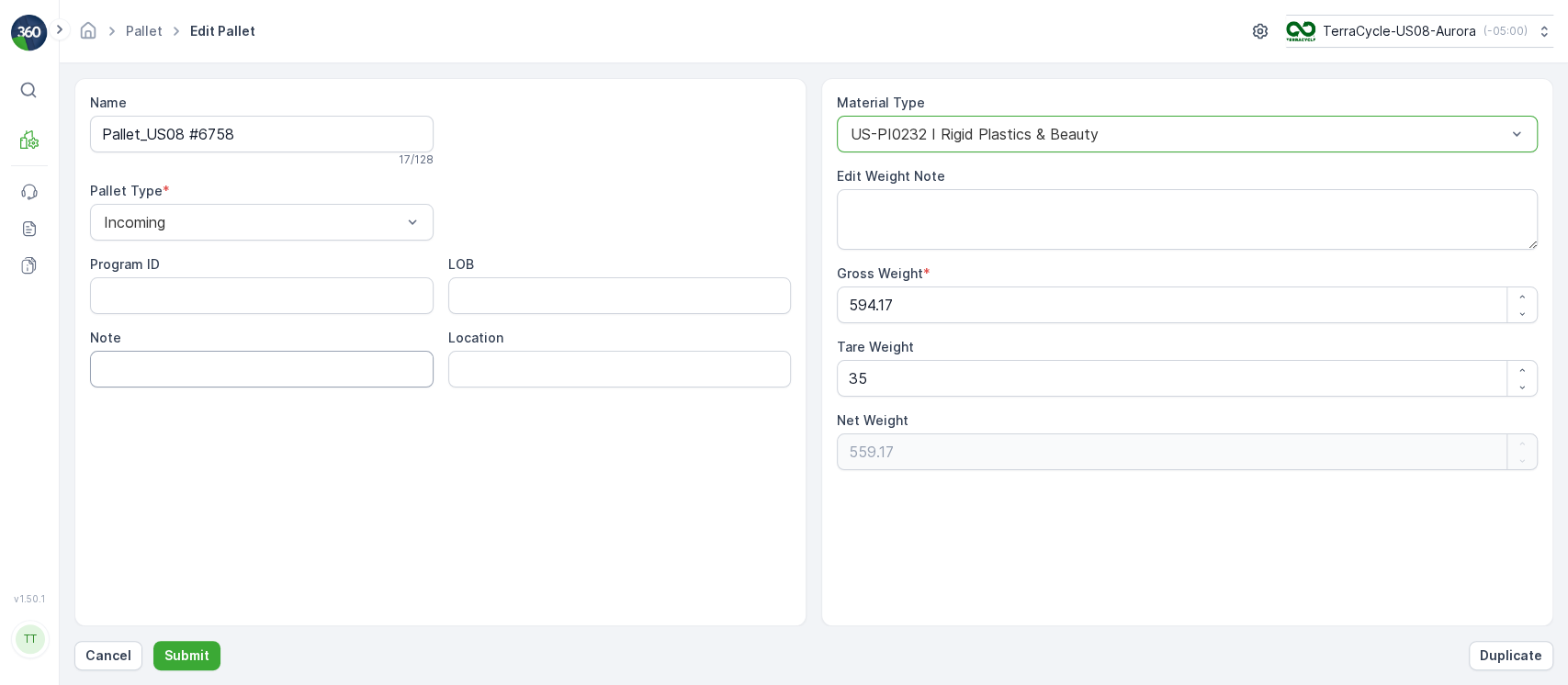
click at [350, 373] on input "Note" at bounding box center [262, 369] width 343 height 37
paste input "Changing back to PI0232 because Colgate project is over GV [DATE]"
type input "Changing back to PI0232 because Colgate project is over GV [DATE]"
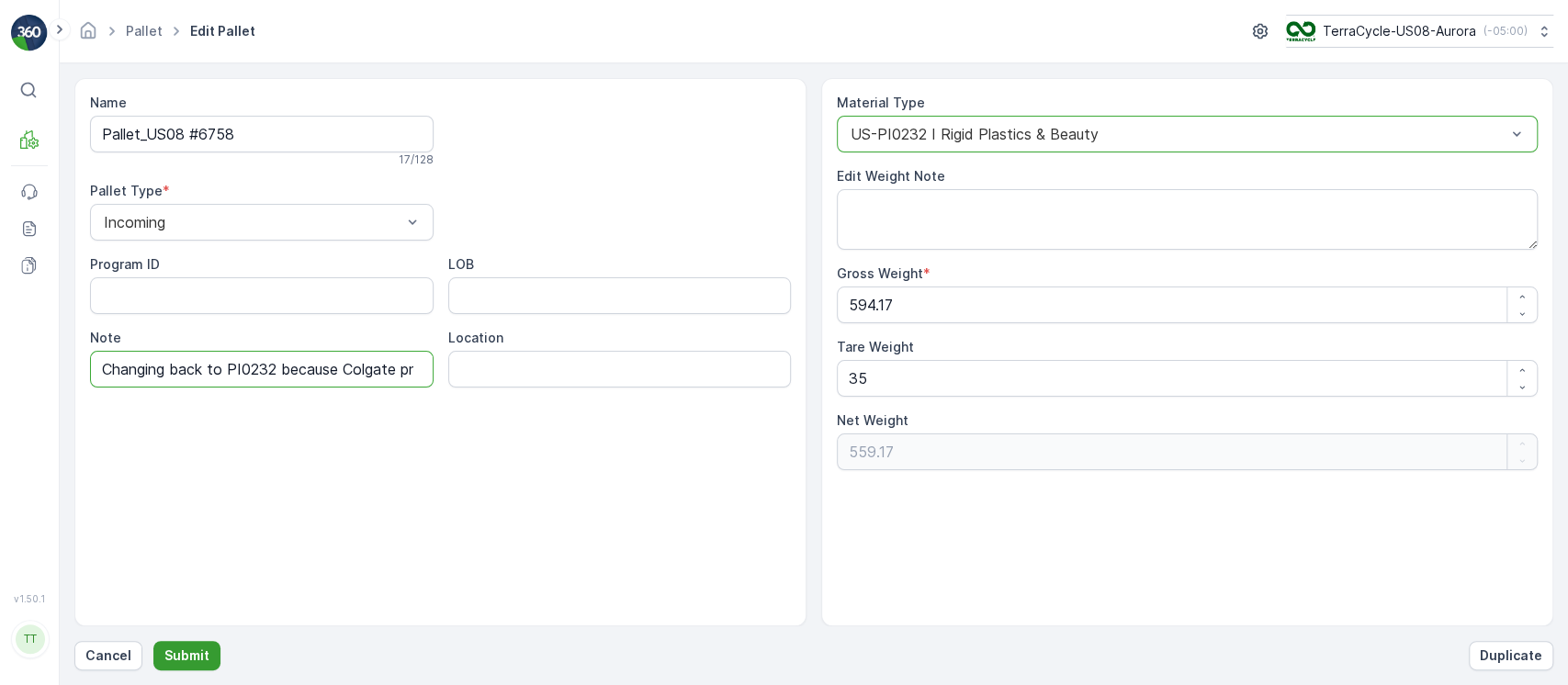
click at [191, 666] on button "Submit" at bounding box center [187, 656] width 67 height 30
